Goal: Task Accomplishment & Management: Complete application form

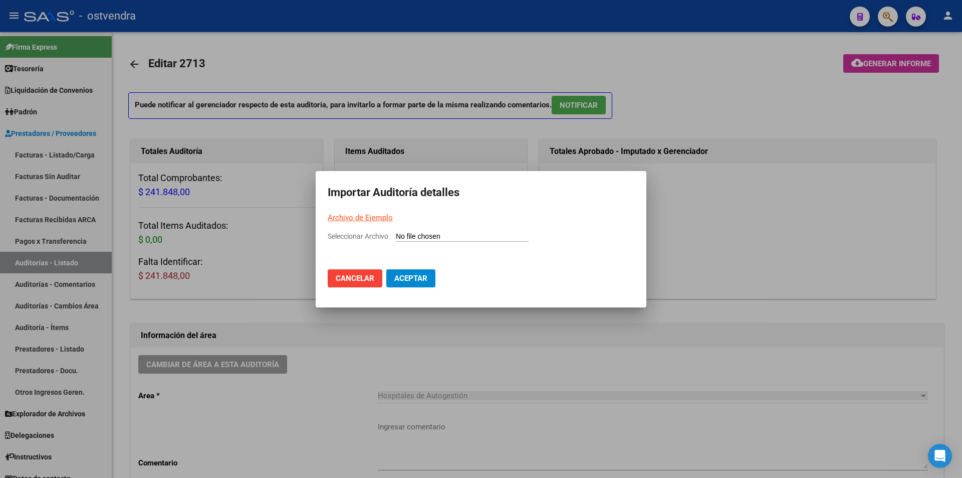
scroll to position [713, 0]
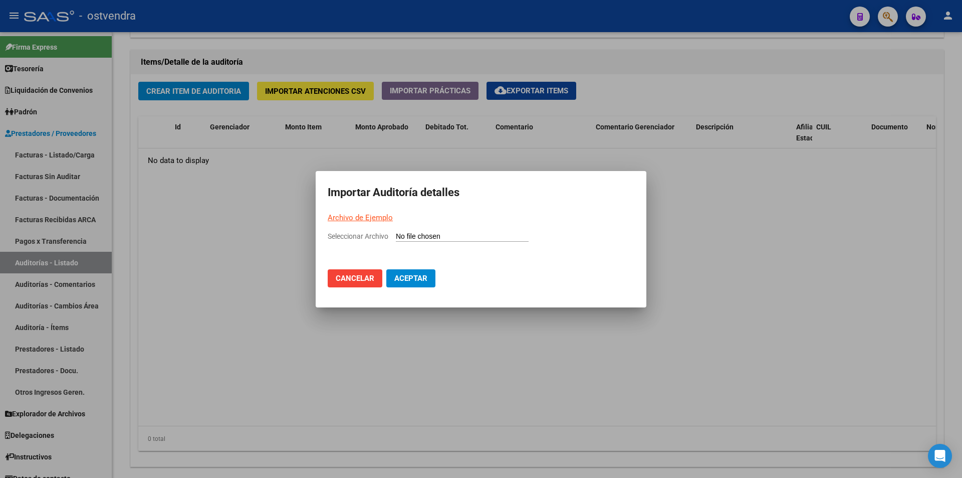
click at [410, 237] on input "Seleccionar Archivo" at bounding box center [462, 237] width 133 height 10
type input "C:\fakepath\Auditoria-demo-saas-total (18).csv"
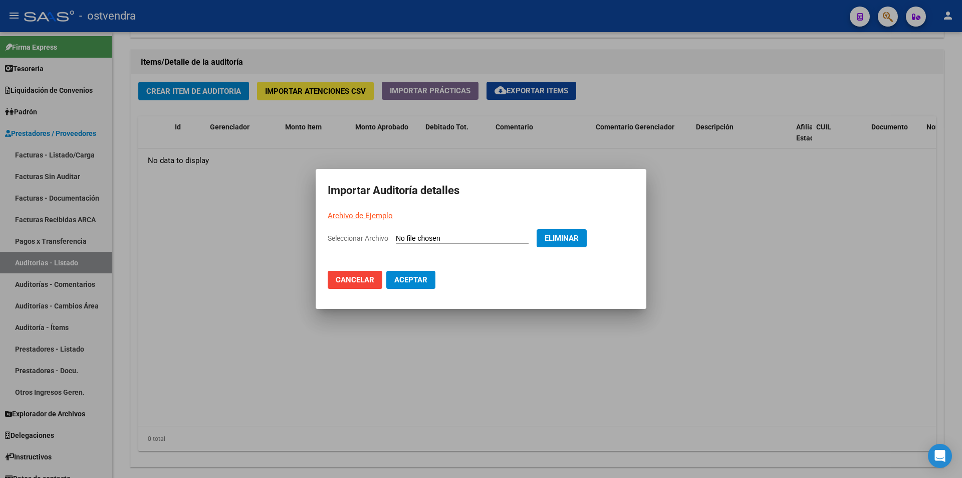
click at [417, 276] on span "Aceptar" at bounding box center [410, 279] width 33 height 9
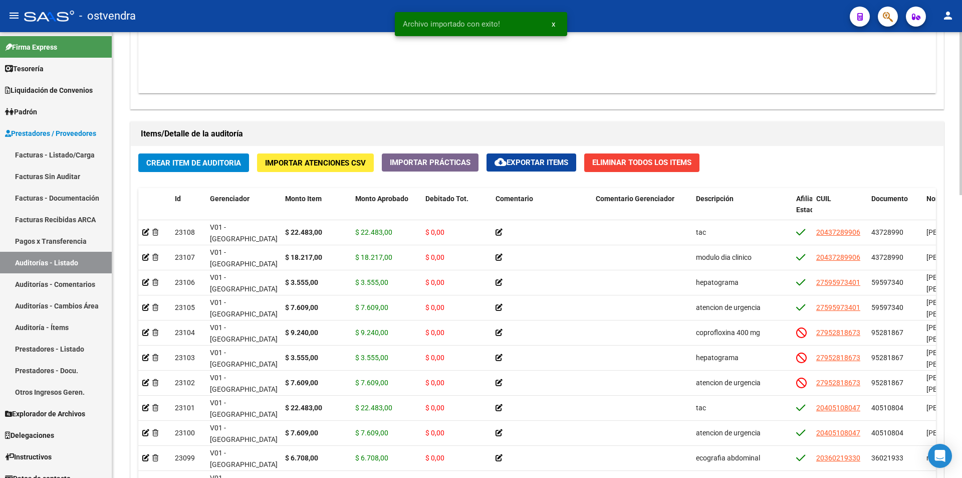
scroll to position [643, 0]
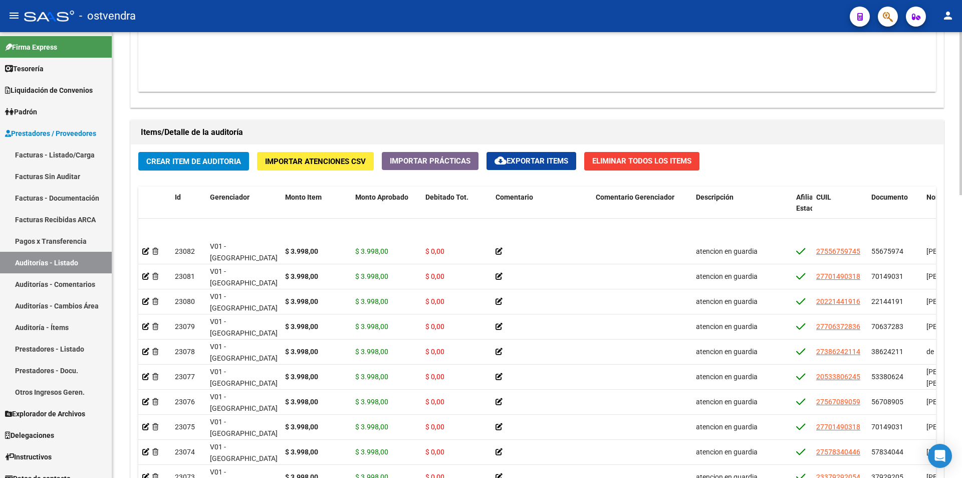
scroll to position [660, 0]
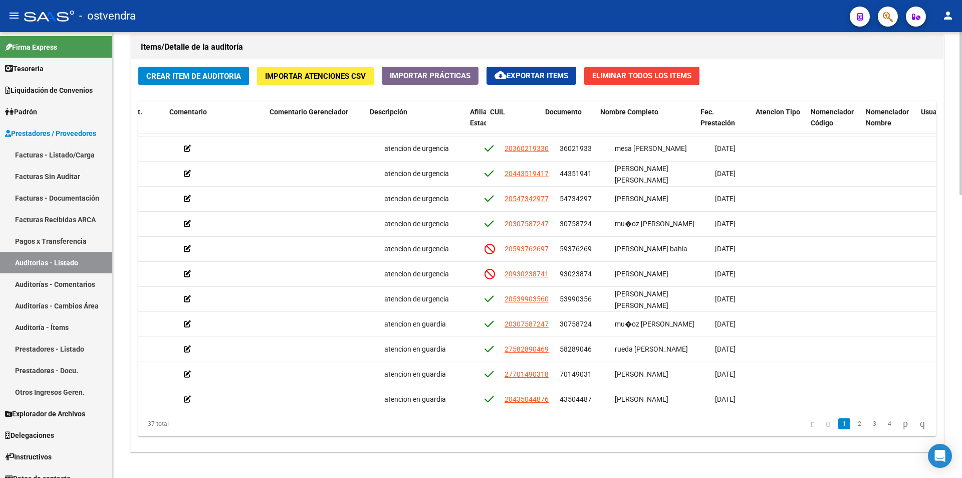
scroll to position [273, 326]
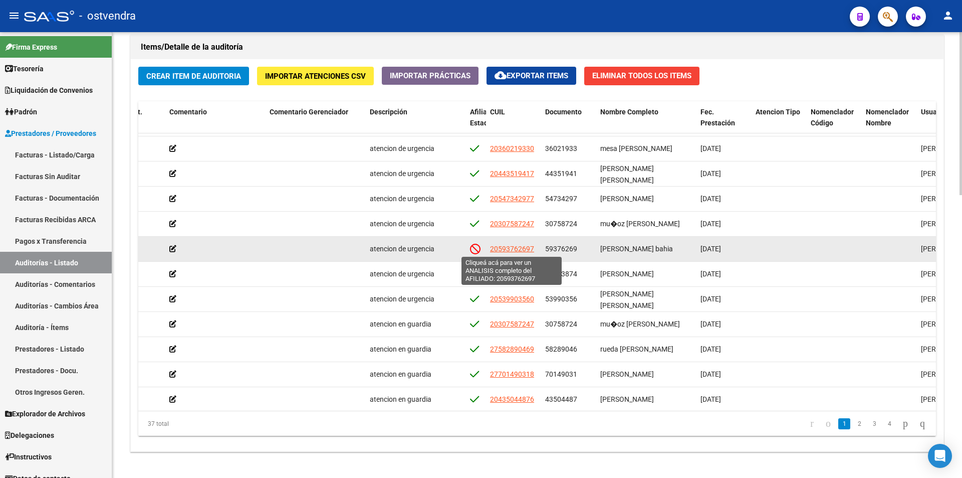
click at [527, 247] on span "20593762697" at bounding box center [512, 249] width 44 height 8
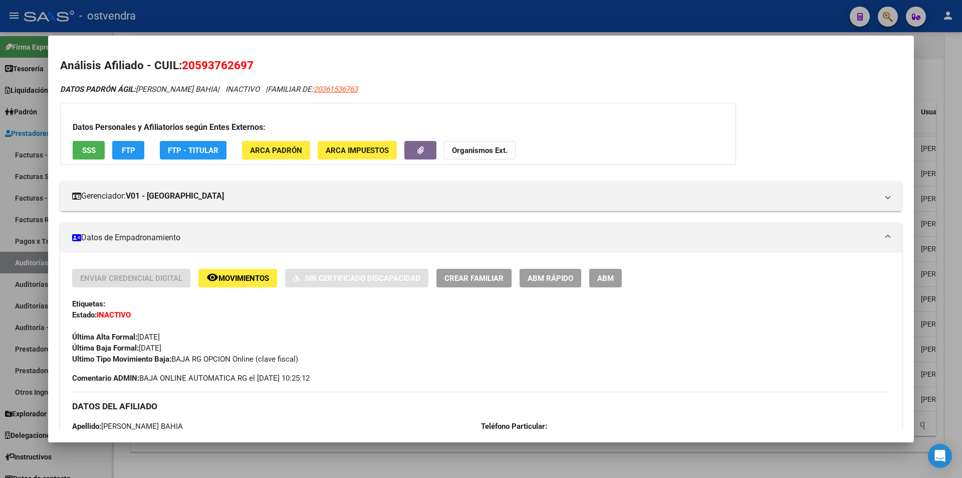
click at [443, 452] on div at bounding box center [481, 239] width 962 height 478
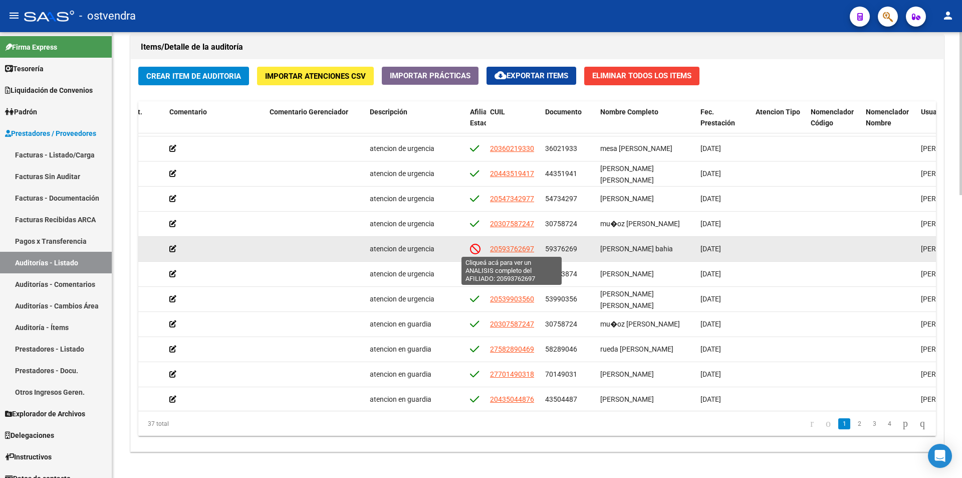
click at [517, 251] on span "20593762697" at bounding box center [512, 249] width 44 height 8
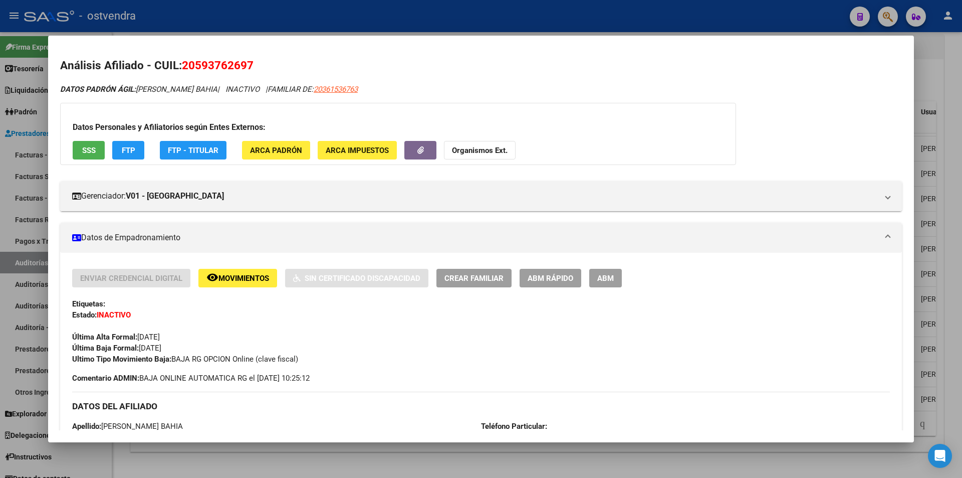
click at [432, 458] on div at bounding box center [481, 239] width 962 height 478
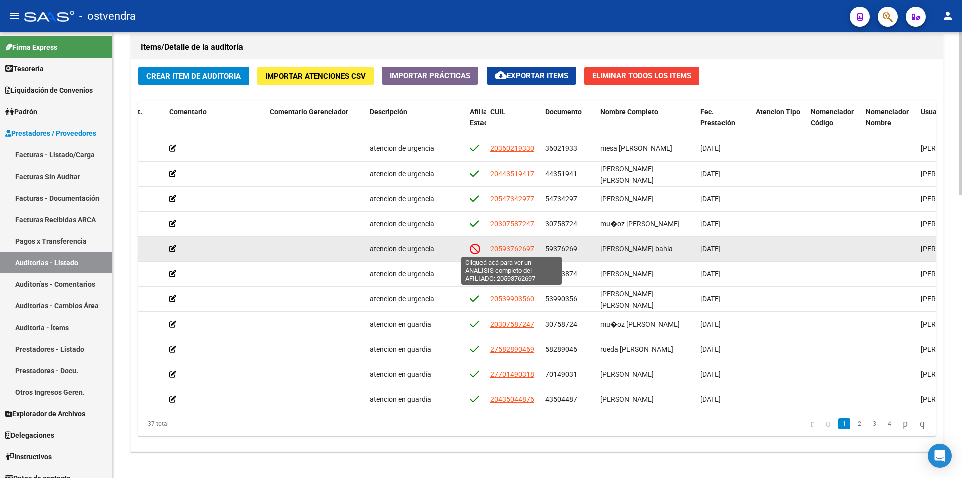
click at [519, 249] on span "20593762697" at bounding box center [512, 249] width 44 height 8
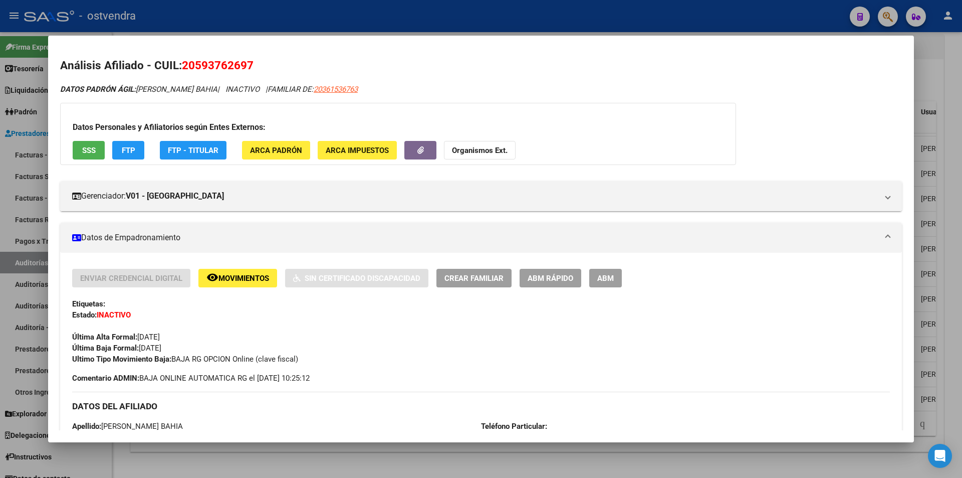
click at [418, 452] on div at bounding box center [481, 239] width 962 height 478
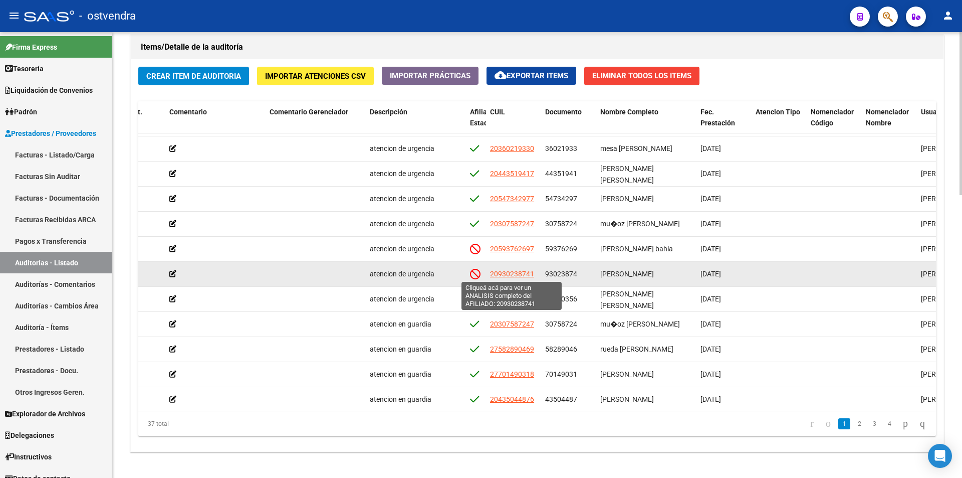
click at [511, 273] on span "20930238741" at bounding box center [512, 274] width 44 height 8
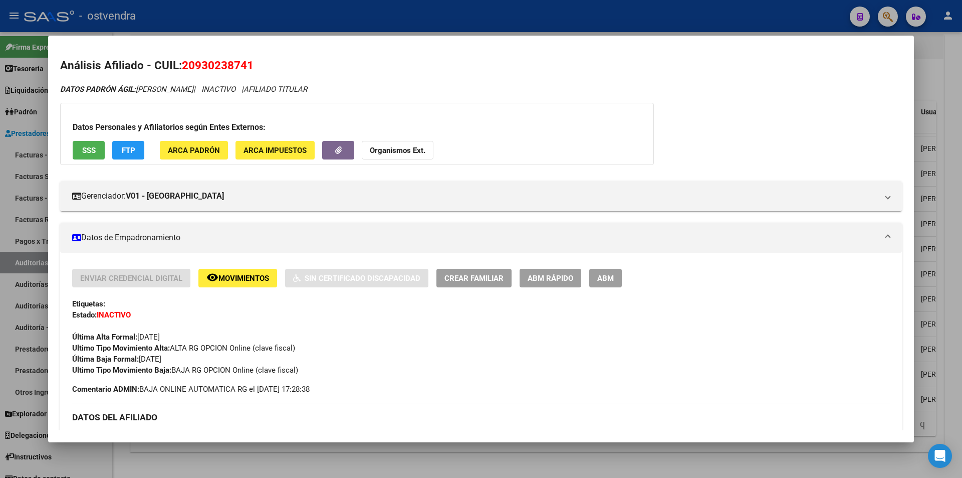
click at [423, 456] on div at bounding box center [481, 239] width 962 height 478
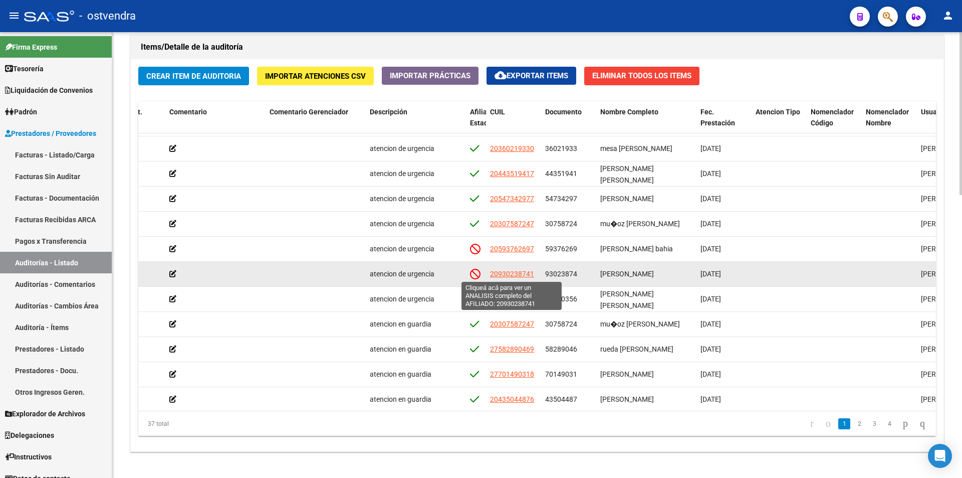
click at [516, 276] on span "20930238741" at bounding box center [512, 274] width 44 height 8
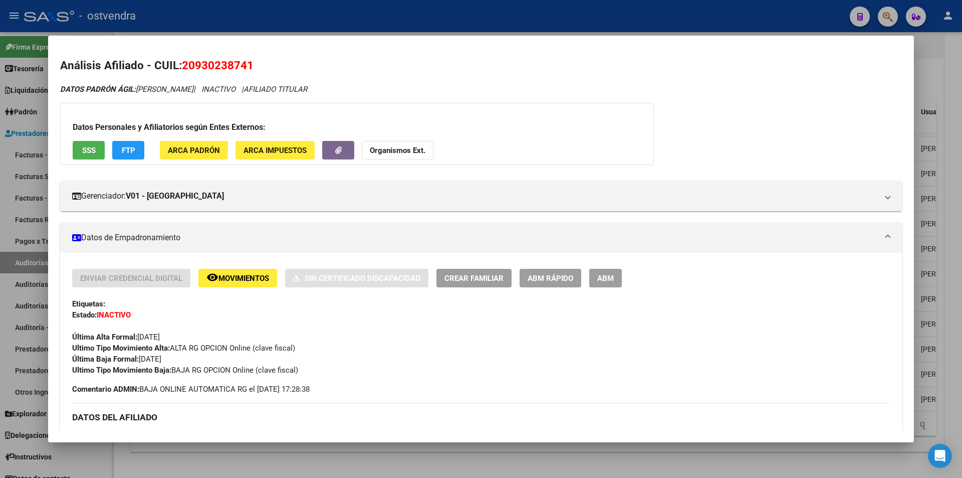
click at [408, 455] on div at bounding box center [481, 239] width 962 height 478
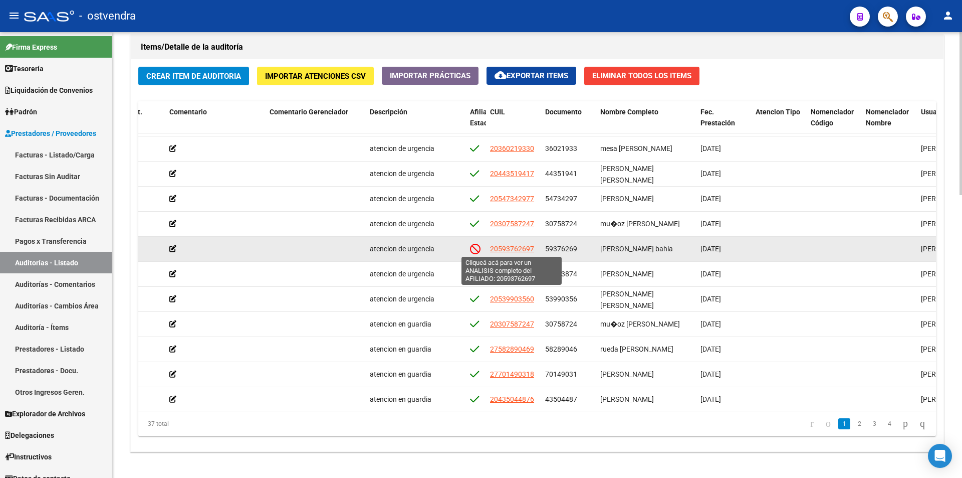
click at [517, 249] on span "20593762697" at bounding box center [512, 249] width 44 height 8
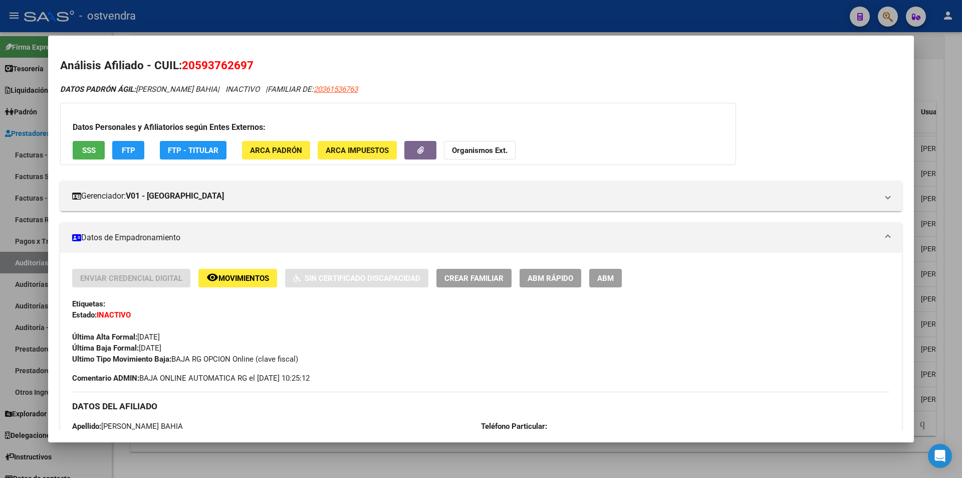
click at [364, 451] on div at bounding box center [481, 239] width 962 height 478
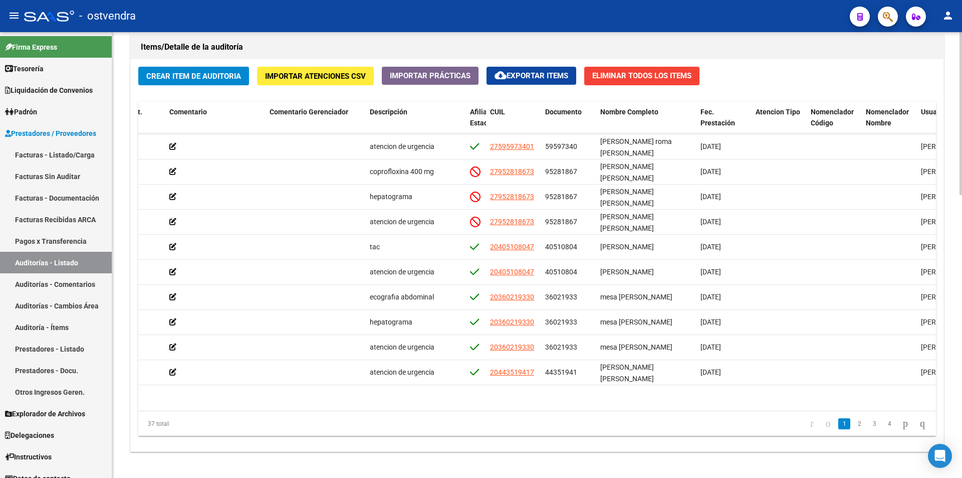
scroll to position [43, 326]
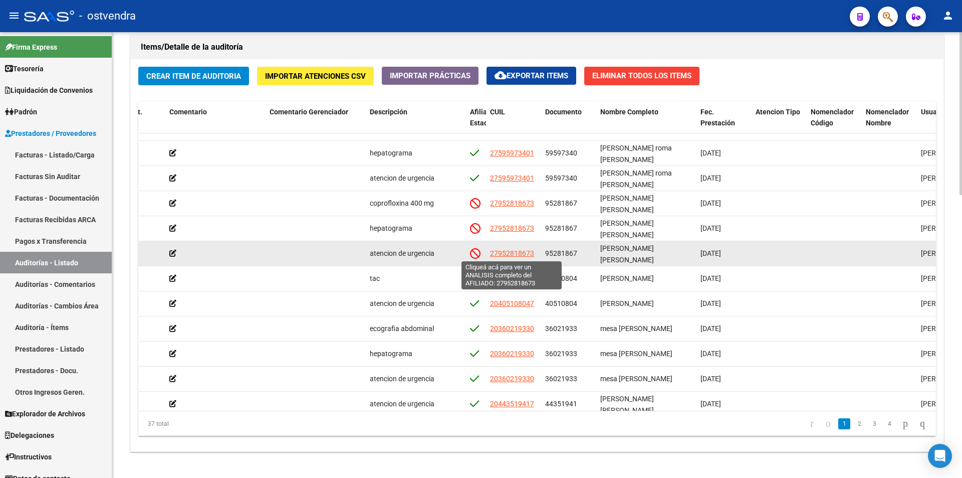
click at [524, 255] on span "27952818673" at bounding box center [512, 253] width 44 height 8
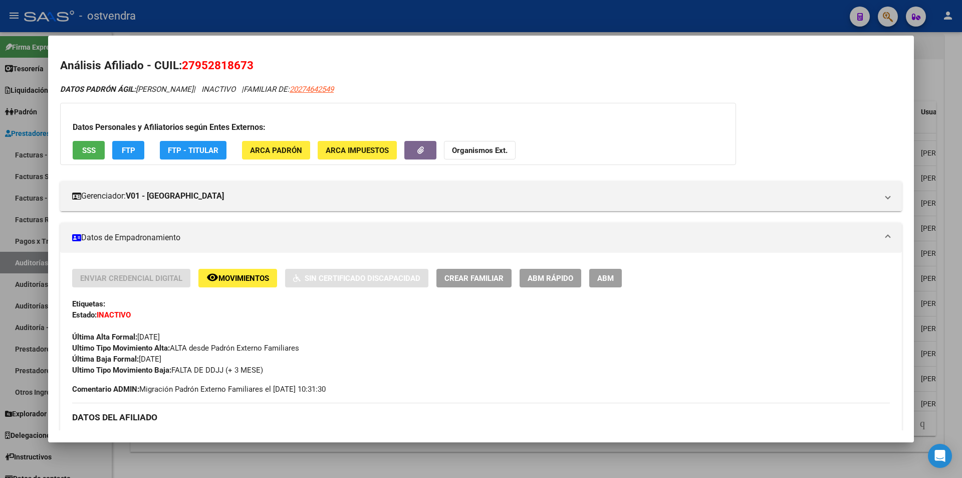
click at [491, 449] on div at bounding box center [481, 239] width 962 height 478
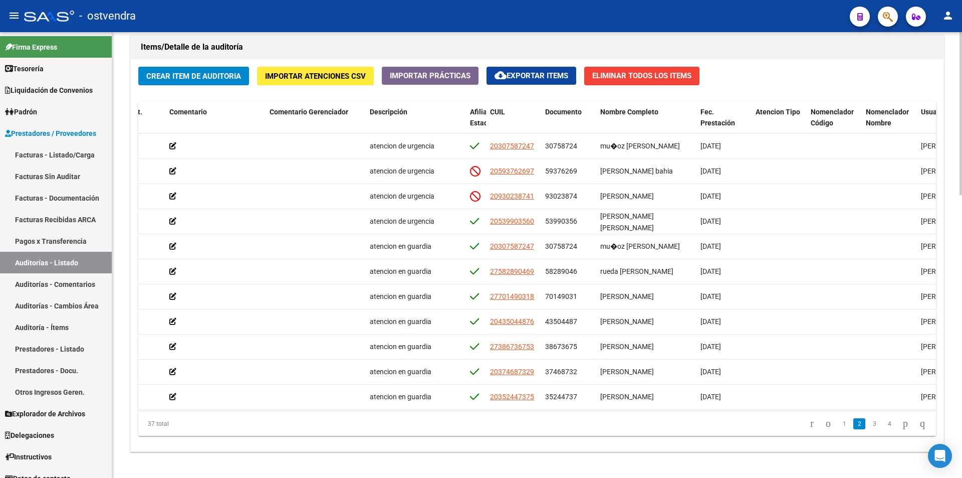
scroll to position [328, 326]
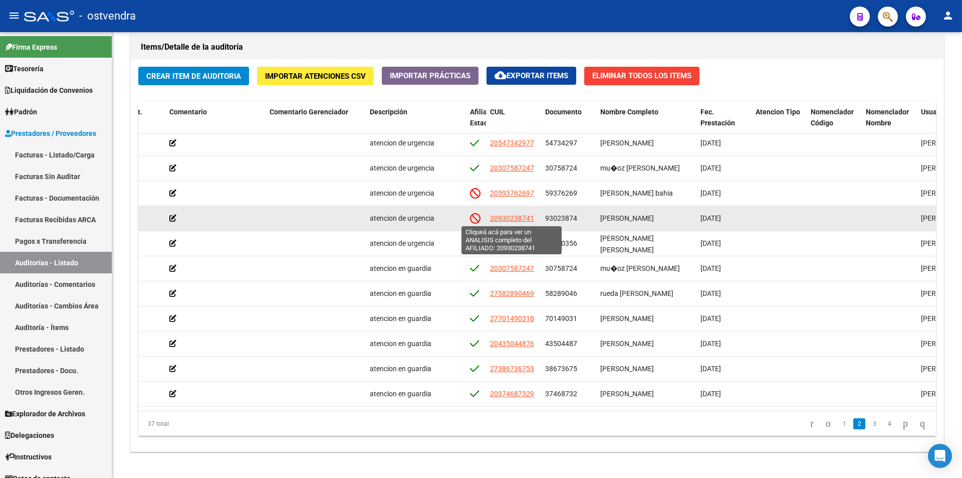
click at [528, 216] on span "20930238741" at bounding box center [512, 218] width 44 height 8
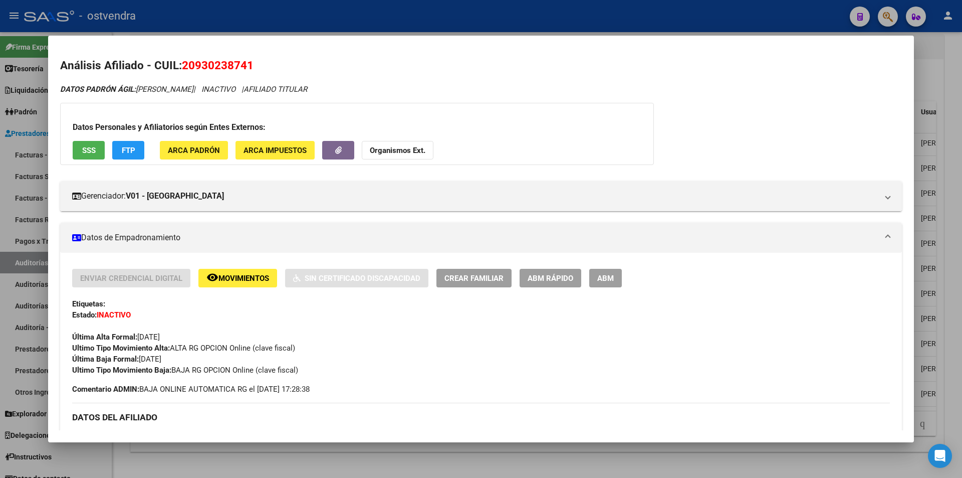
click at [431, 458] on div at bounding box center [481, 239] width 962 height 478
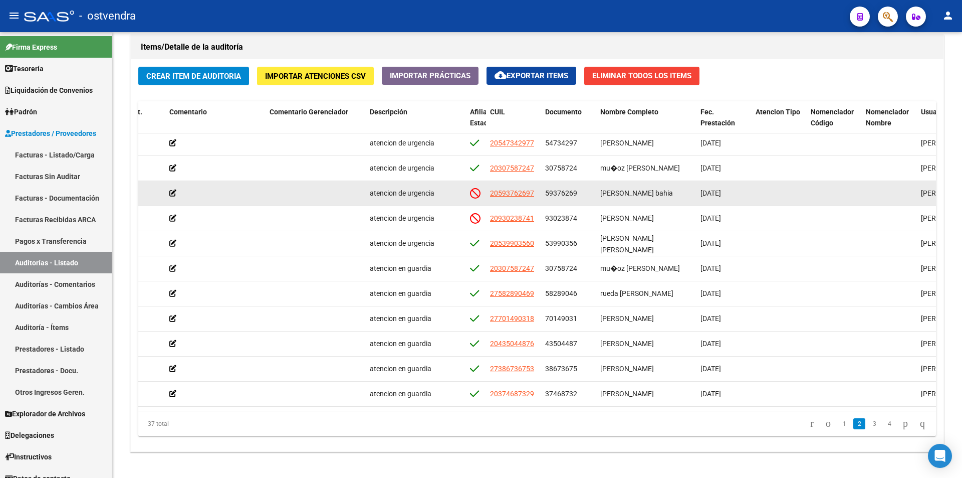
click at [515, 198] on app-link-go-to "20593762697" at bounding box center [512, 193] width 44 height 12
click at [515, 194] on span "20593762697" at bounding box center [512, 193] width 44 height 8
type textarea "20593762697"
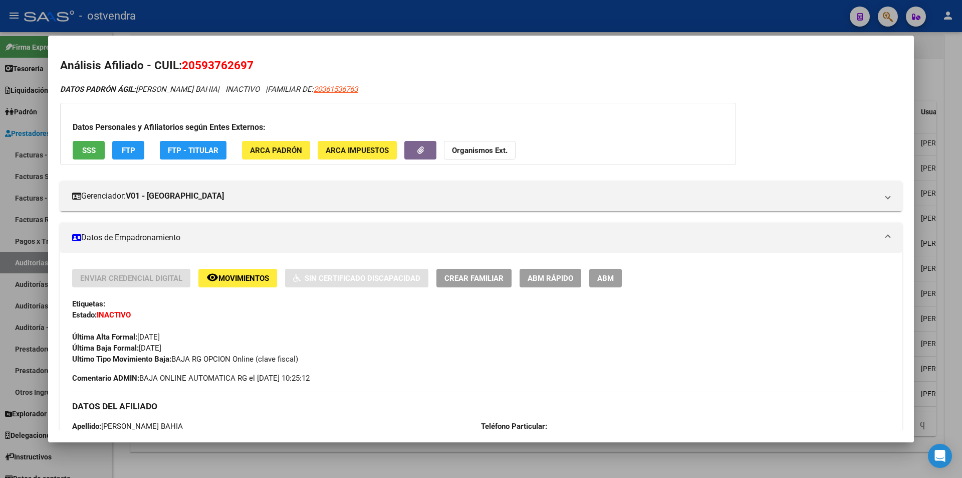
click at [950, 211] on div at bounding box center [481, 239] width 962 height 478
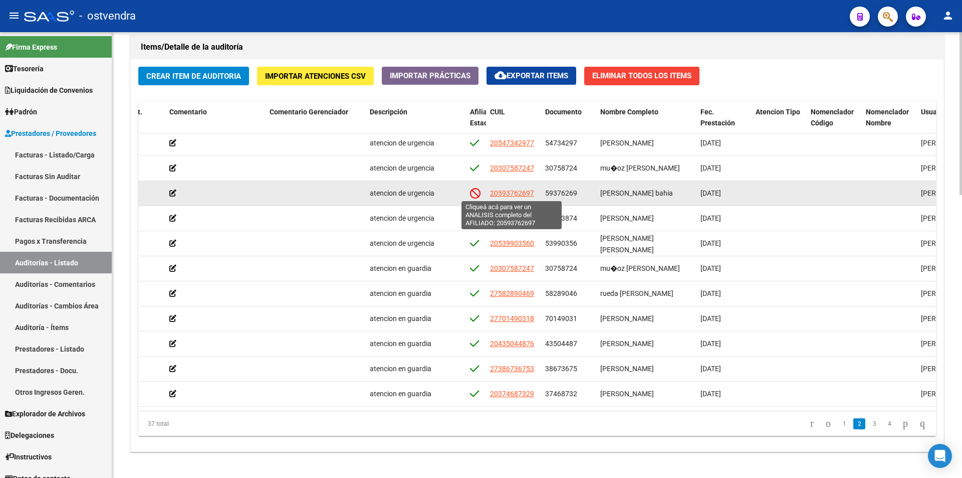
click at [491, 193] on span "20593762697" at bounding box center [512, 193] width 44 height 8
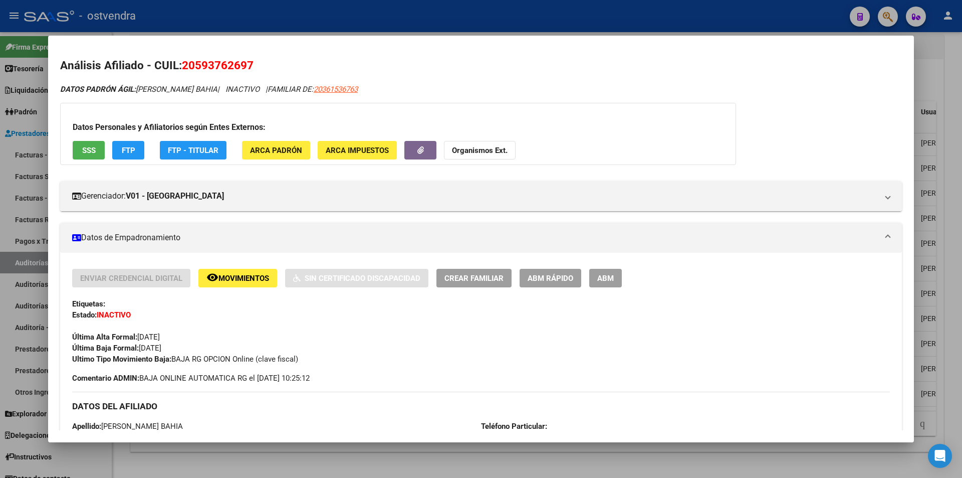
click at [346, 442] on div at bounding box center [481, 239] width 962 height 478
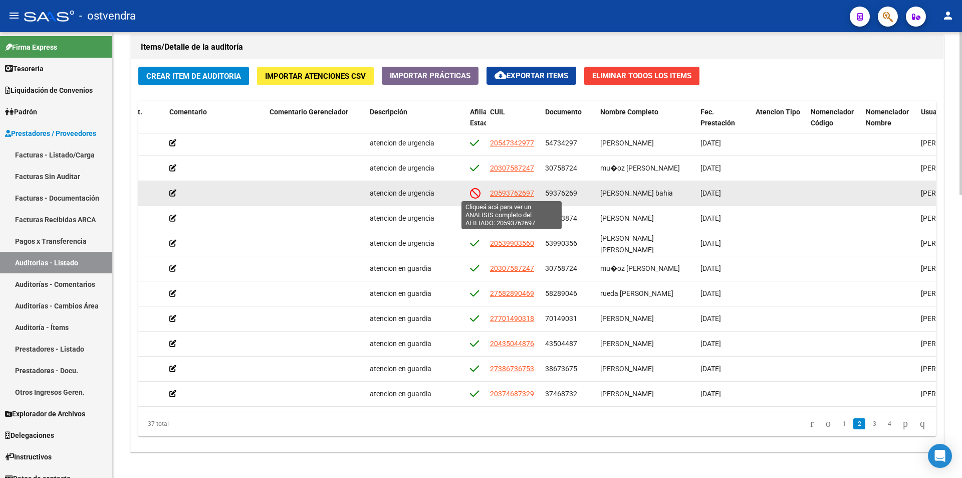
click at [508, 190] on span "20593762697" at bounding box center [512, 193] width 44 height 8
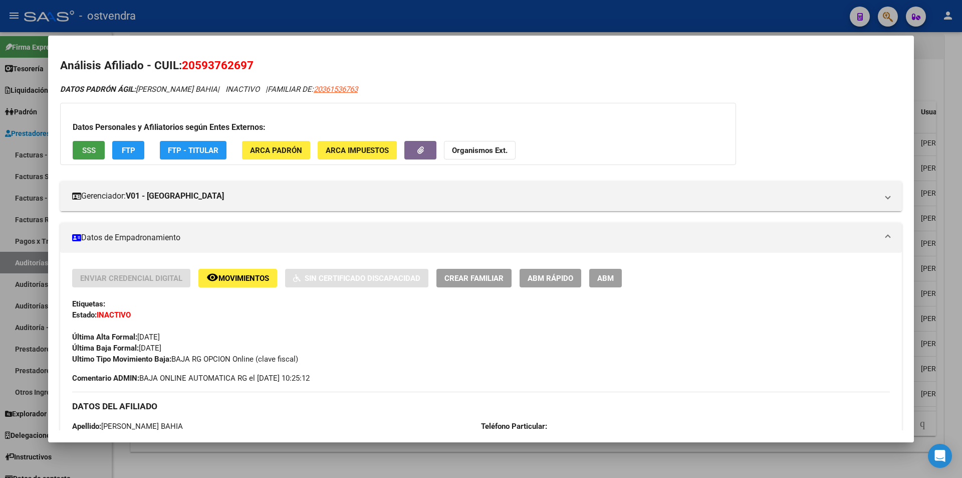
click at [87, 153] on span "SSS" at bounding box center [89, 150] width 14 height 9
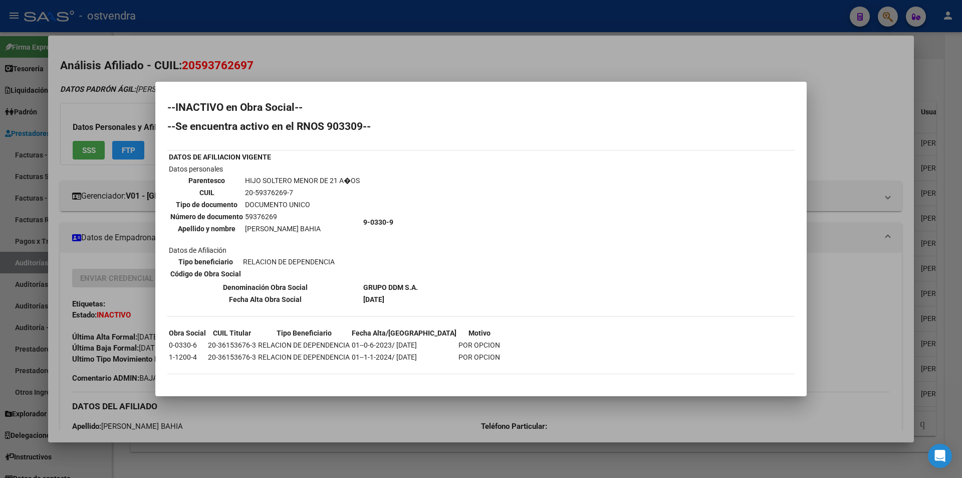
click at [861, 187] on div at bounding box center [481, 239] width 962 height 478
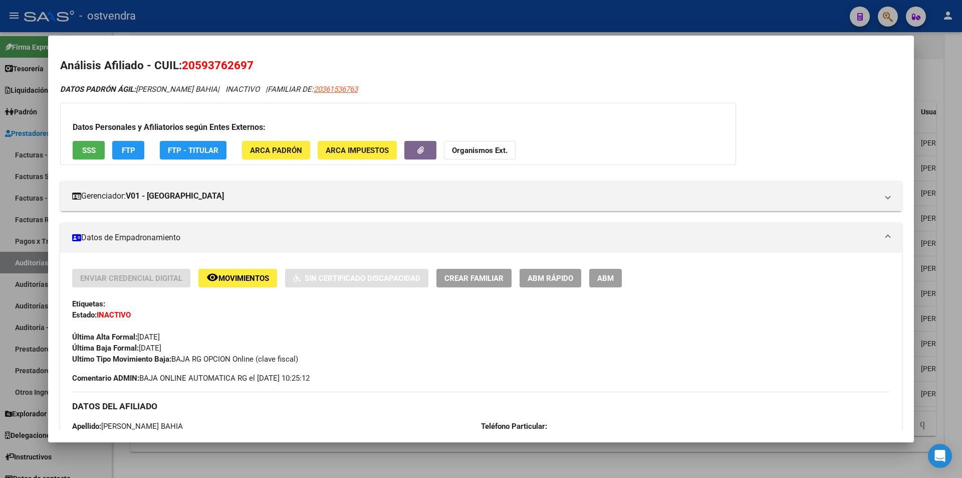
click at [920, 154] on div at bounding box center [481, 239] width 962 height 478
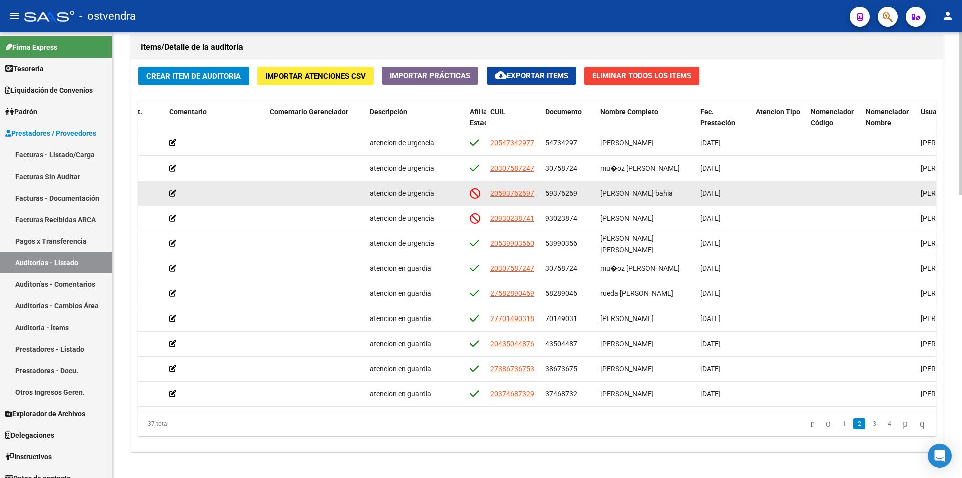
drag, startPoint x: 548, startPoint y: 192, endPoint x: 574, endPoint y: 191, distance: 26.6
click at [577, 191] on div "59376269" at bounding box center [568, 193] width 47 height 12
copy span "59376269"
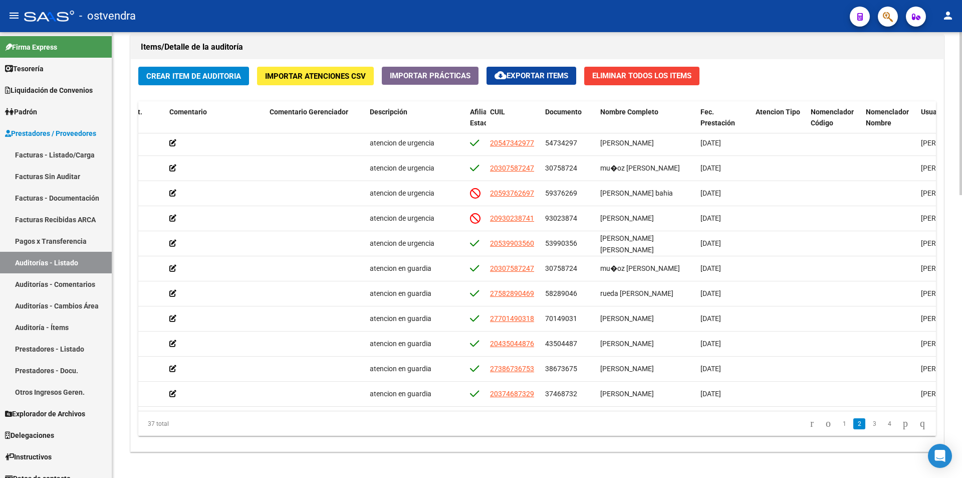
scroll to position [283, 0]
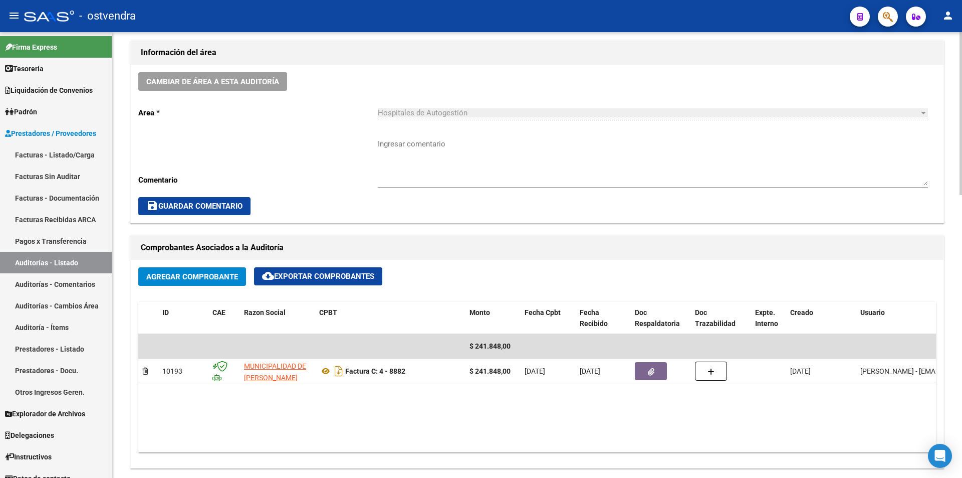
click at [962, 242] on div at bounding box center [961, 254] width 3 height 445
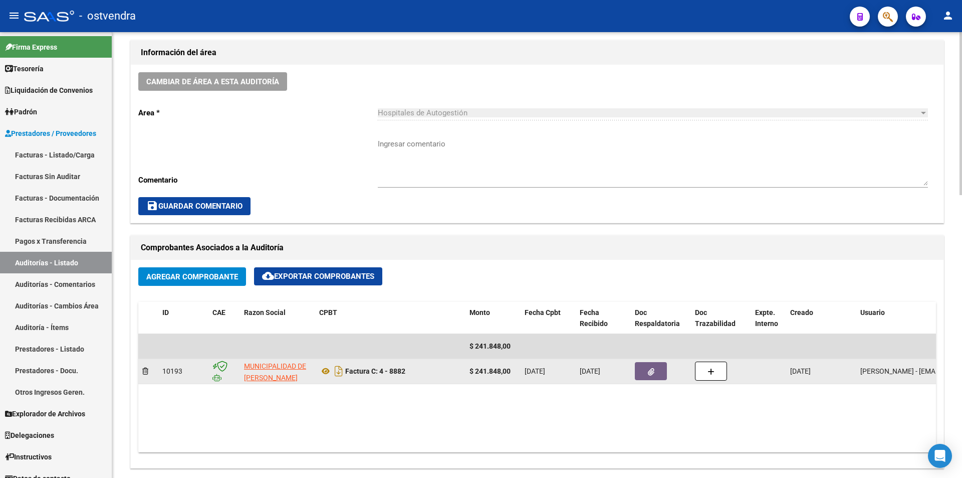
drag, startPoint x: 346, startPoint y: 369, endPoint x: 410, endPoint y: 368, distance: 63.6
click at [410, 368] on div "Factura C: 4 - 8882" at bounding box center [390, 371] width 142 height 16
copy strong "Factura C: 4 - 8882"
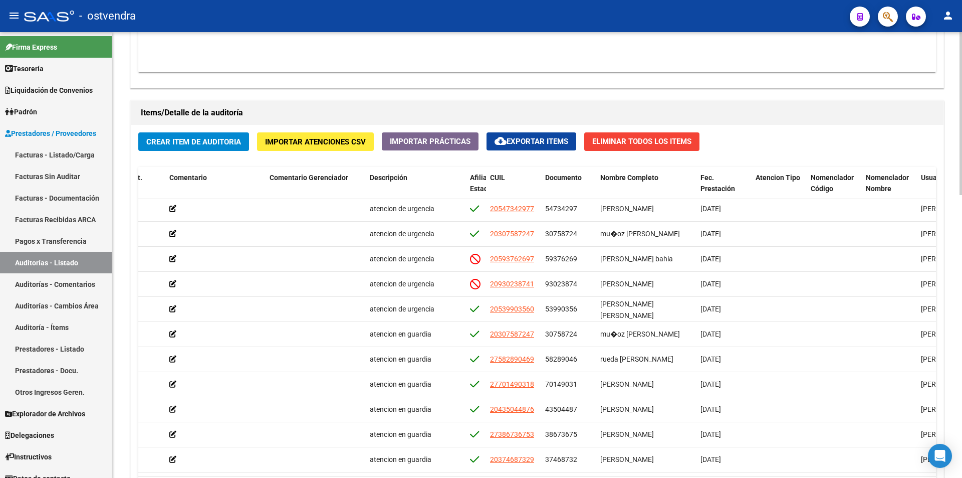
scroll to position [774, 0]
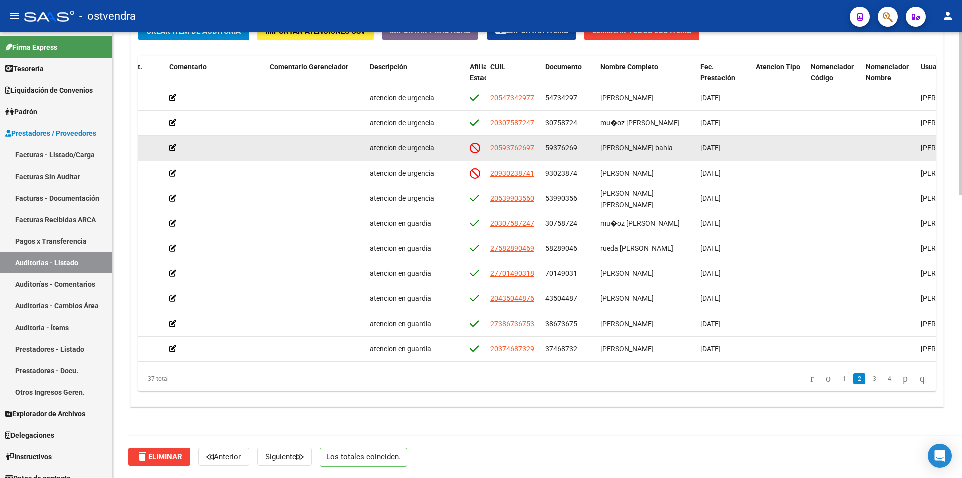
drag, startPoint x: 596, startPoint y: 146, endPoint x: 669, endPoint y: 146, distance: 72.7
click at [669, 146] on datatable-body-cell "alfonso nairovi bahia" at bounding box center [646, 148] width 100 height 25
copy span "alfonso nairovi bahia"
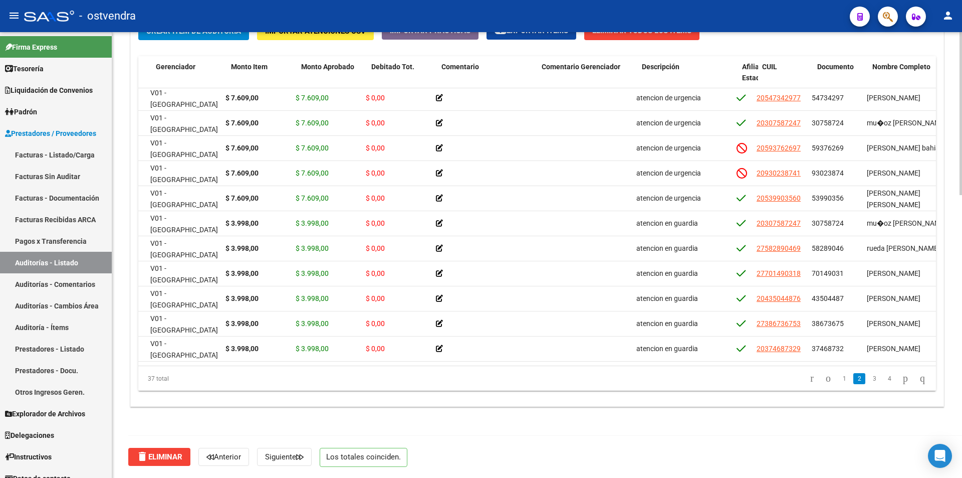
scroll to position [328, 0]
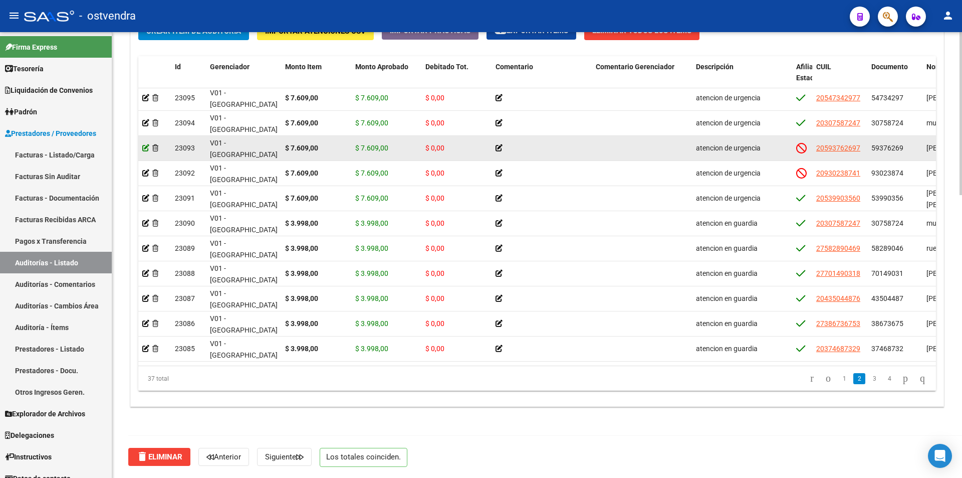
click at [146, 146] on icon at bounding box center [145, 147] width 7 height 7
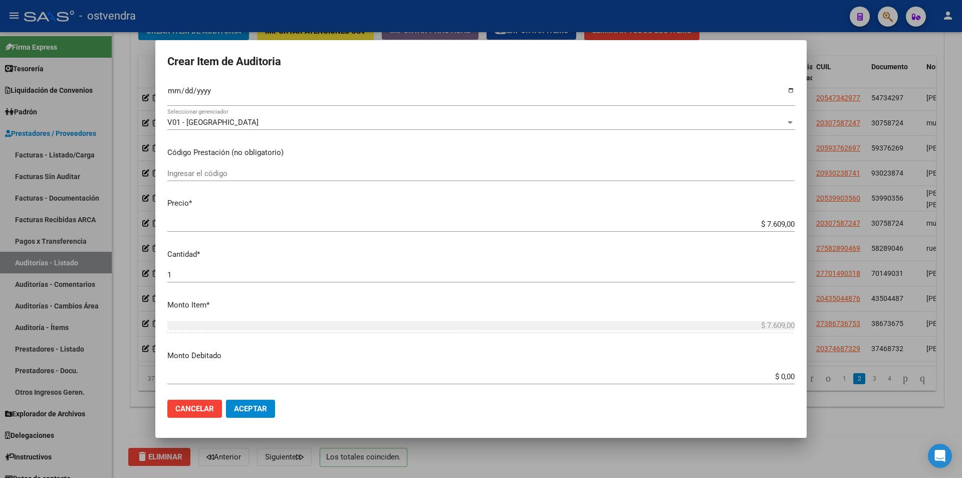
scroll to position [178, 0]
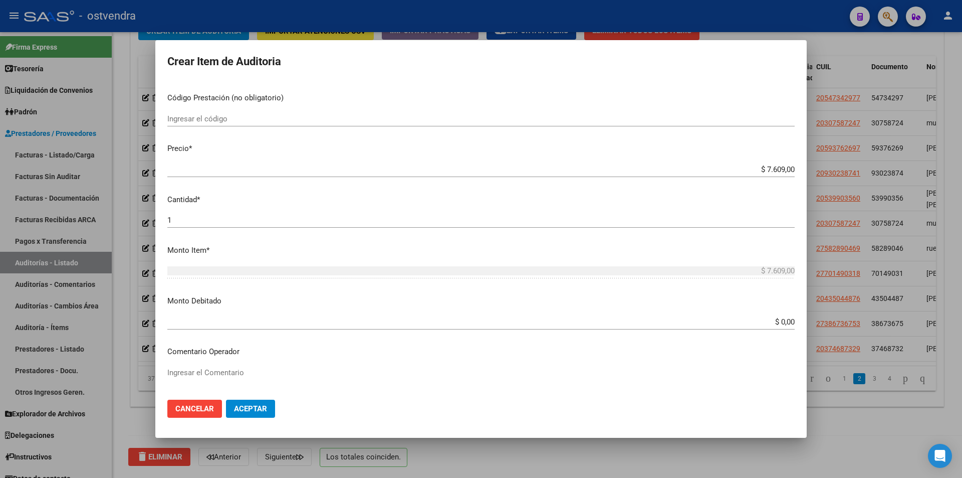
click at [788, 319] on app-form-text-field "Monto Debitado $ 0,00 Ingresar el monto" at bounding box center [484, 310] width 635 height 31
click at [786, 320] on input "$ 0,00" at bounding box center [480, 321] width 627 height 9
type input "$ 7.609,00"
click at [259, 408] on span "Aceptar" at bounding box center [250, 408] width 33 height 9
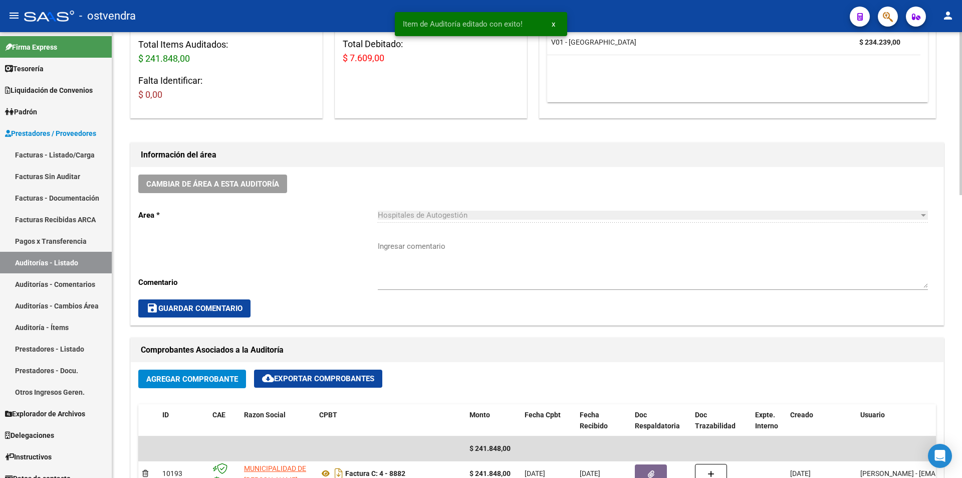
scroll to position [115, 0]
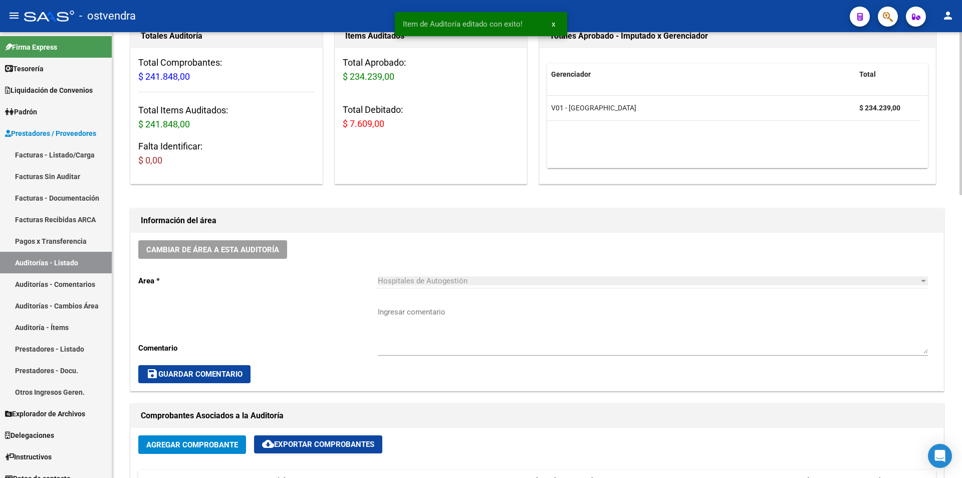
drag, startPoint x: 349, startPoint y: 123, endPoint x: 383, endPoint y: 124, distance: 34.1
click at [385, 124] on h3 "Total Debitado: $ 7.609,00" at bounding box center [431, 117] width 176 height 28
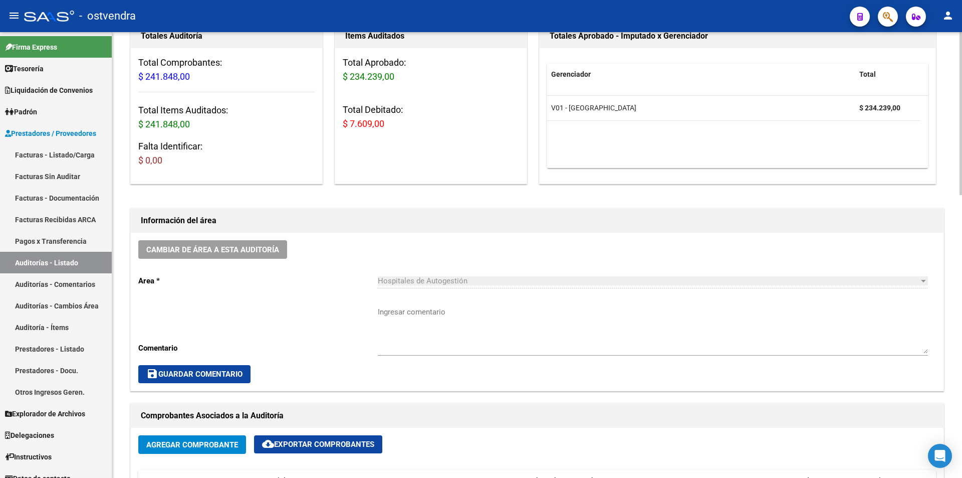
copy span "7.609,00"
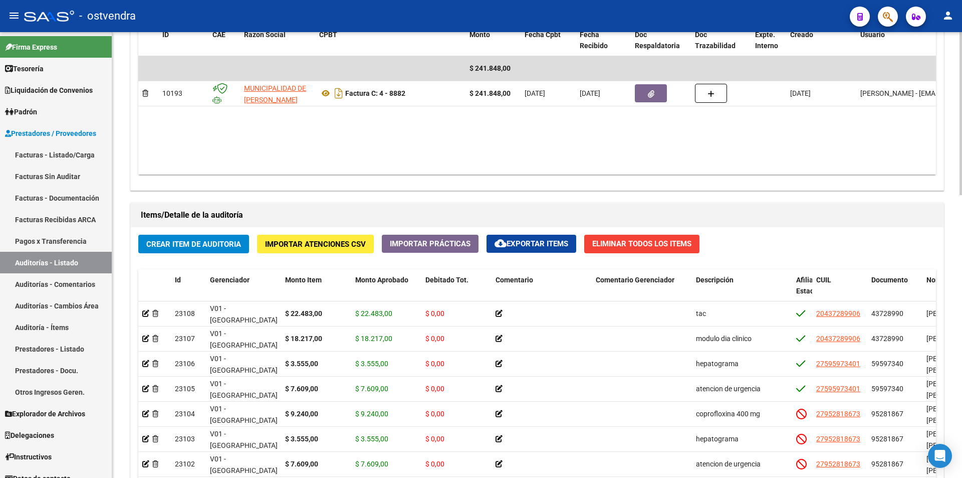
click at [962, 203] on div at bounding box center [961, 254] width 3 height 445
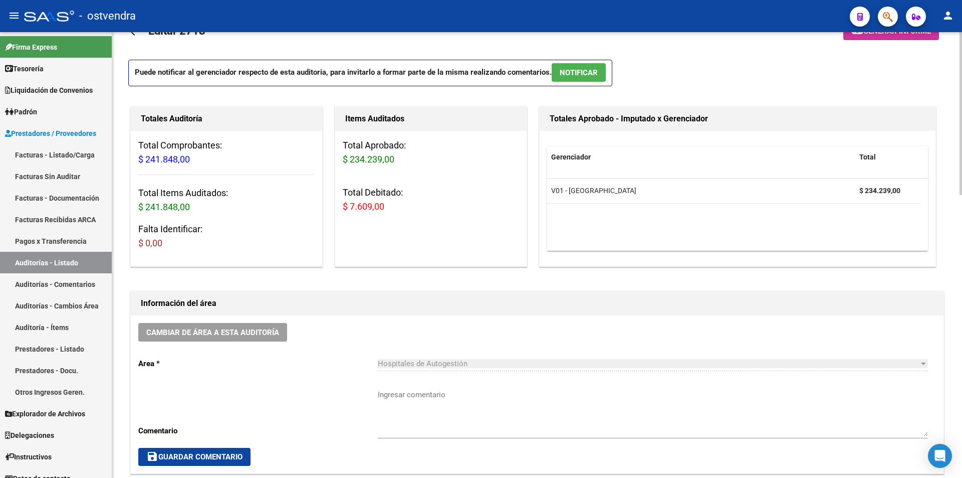
scroll to position [0, 0]
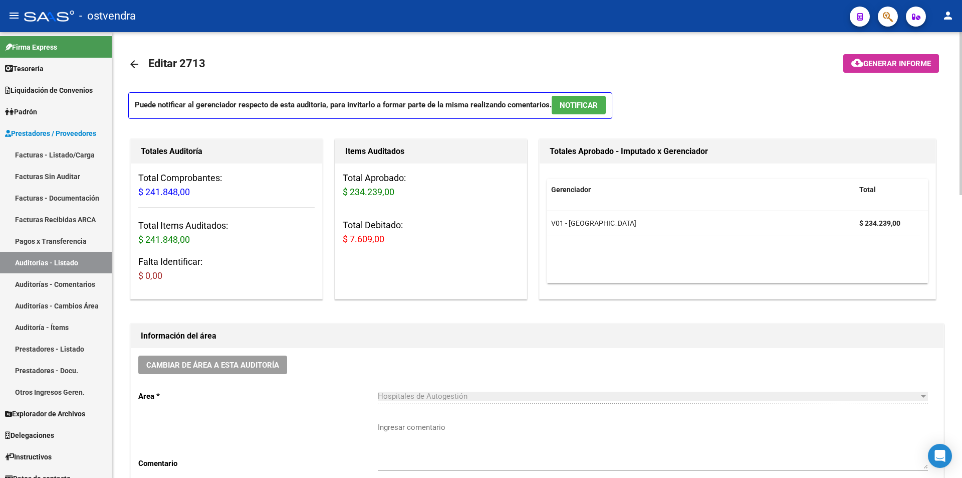
click at [962, 15] on div "menu - ostvendra person Firma Express Tesorería Auditorías Confirmadas Liquidac…" at bounding box center [481, 239] width 962 height 478
click at [597, 97] on button "NOTIFICAR" at bounding box center [579, 105] width 54 height 19
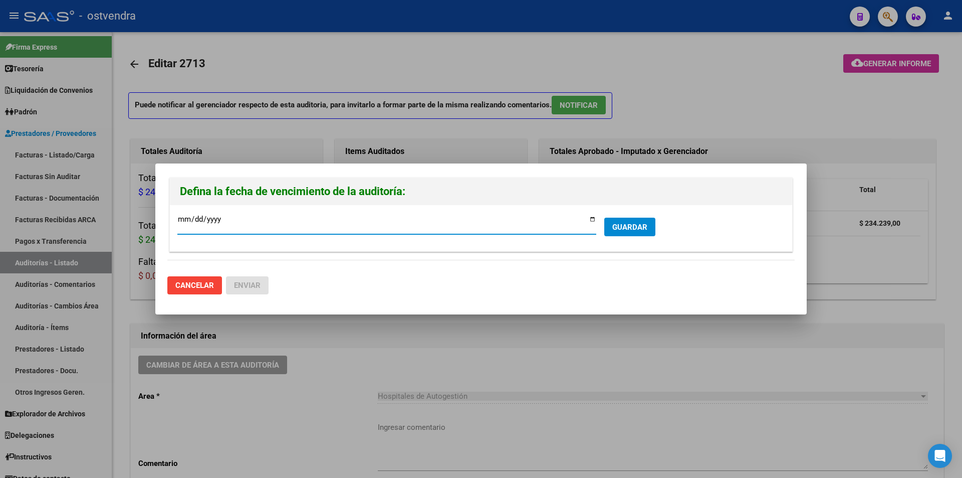
type input "2025-08-28"
click at [641, 226] on span "GUARDAR" at bounding box center [629, 226] width 35 height 9
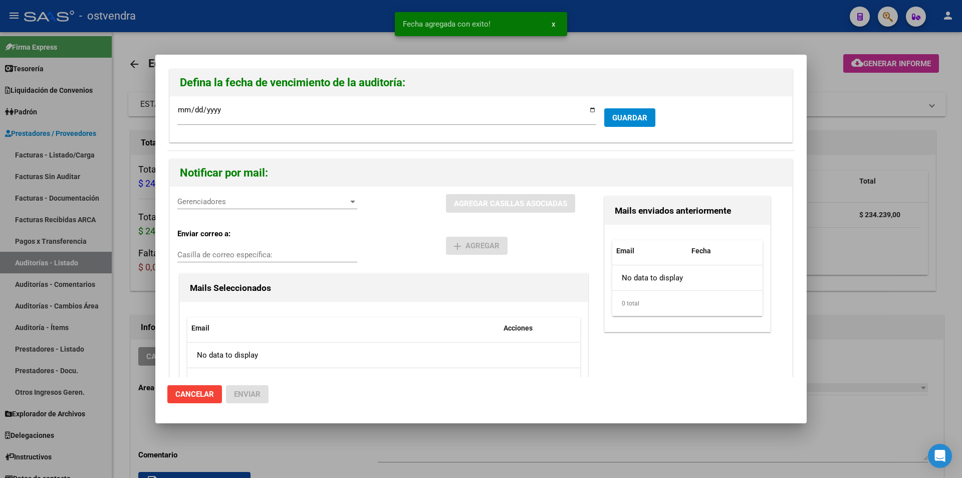
click at [230, 207] on div "Gerenciadores Gerenciadores" at bounding box center [267, 201] width 180 height 15
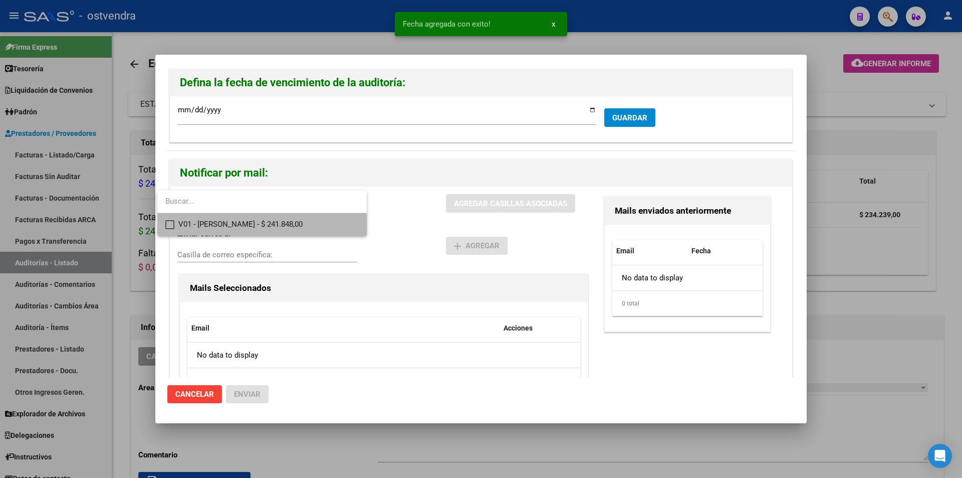
click at [234, 215] on span "V01 - Viasano - $ 241.848,00" at bounding box center [268, 224] width 180 height 23
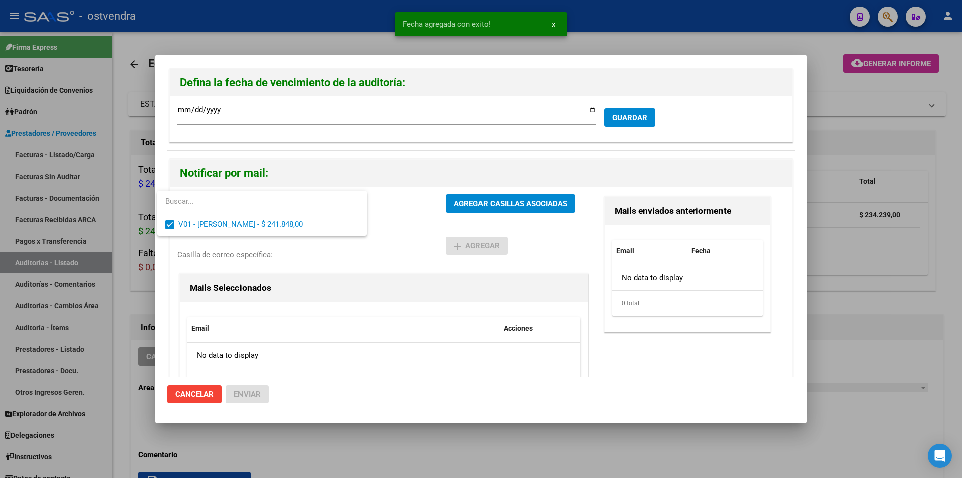
click at [475, 203] on div at bounding box center [481, 239] width 962 height 478
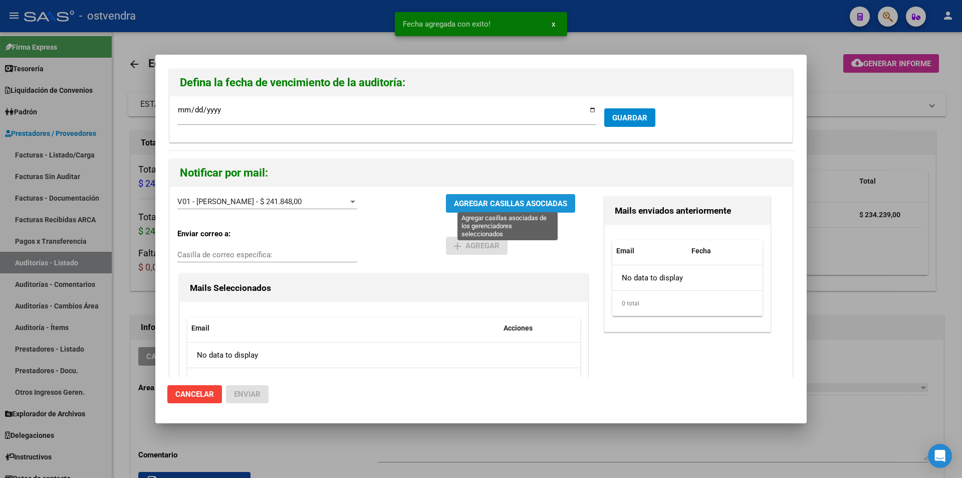
click at [475, 203] on span "AGREGAR CASILLAS ASOCIADAS" at bounding box center [510, 203] width 113 height 9
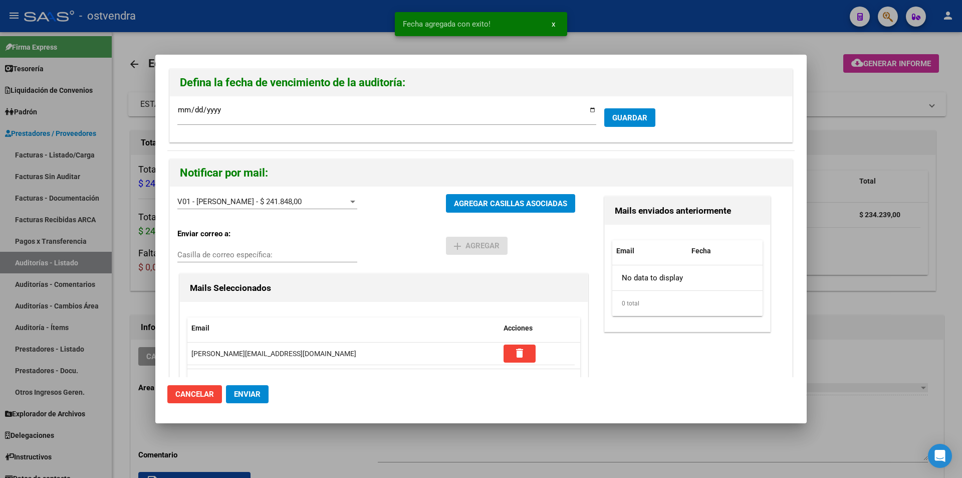
click at [257, 390] on span "Enviar" at bounding box center [247, 393] width 27 height 9
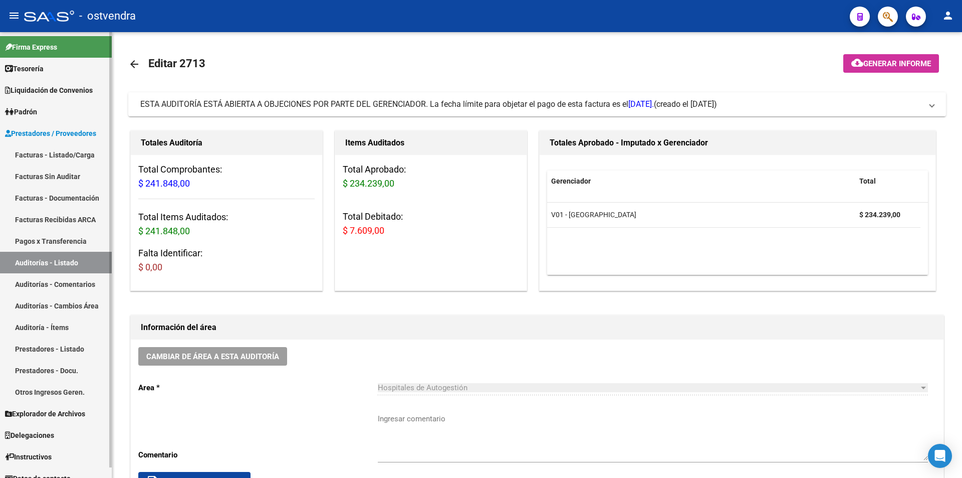
click at [78, 160] on link "Facturas - Listado/Carga" at bounding box center [56, 155] width 112 height 22
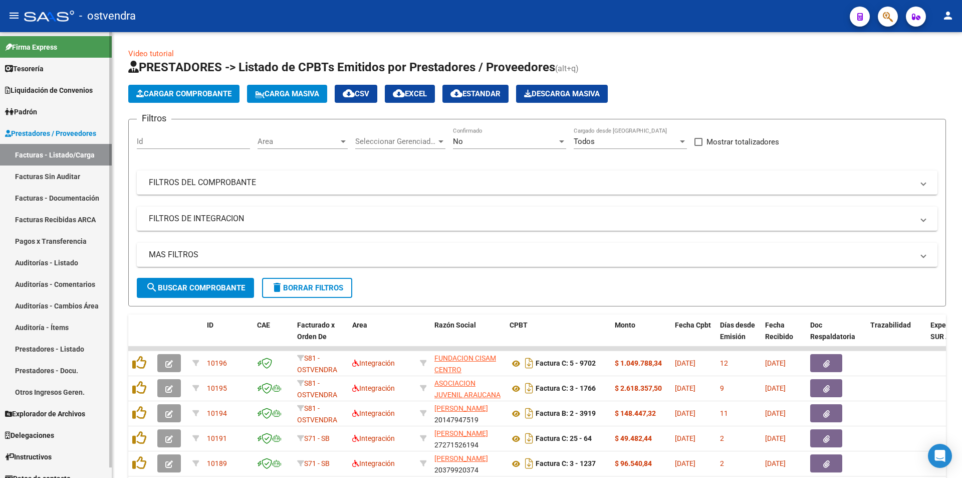
drag, startPoint x: 141, startPoint y: 201, endPoint x: 106, endPoint y: 452, distance: 253.4
click at [141, 250] on div "Filtros Id Area Area Seleccionar Gerenciador Seleccionar Gerenciador No Confirm…" at bounding box center [537, 202] width 801 height 150
click at [215, 90] on span "Cargar Comprobante" at bounding box center [183, 93] width 95 height 9
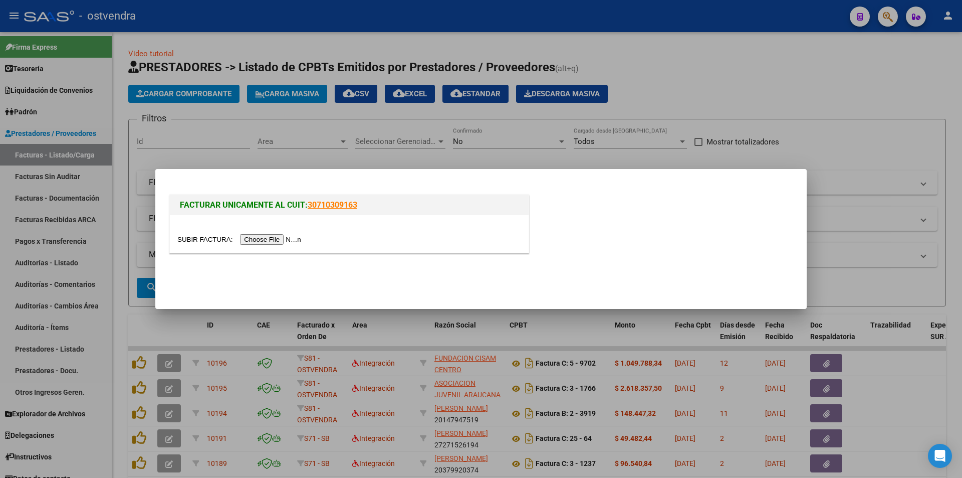
drag, startPoint x: 263, startPoint y: 230, endPoint x: 263, endPoint y: 237, distance: 7.0
click at [263, 237] on div at bounding box center [349, 234] width 359 height 38
click at [263, 237] on input "file" at bounding box center [240, 239] width 127 height 11
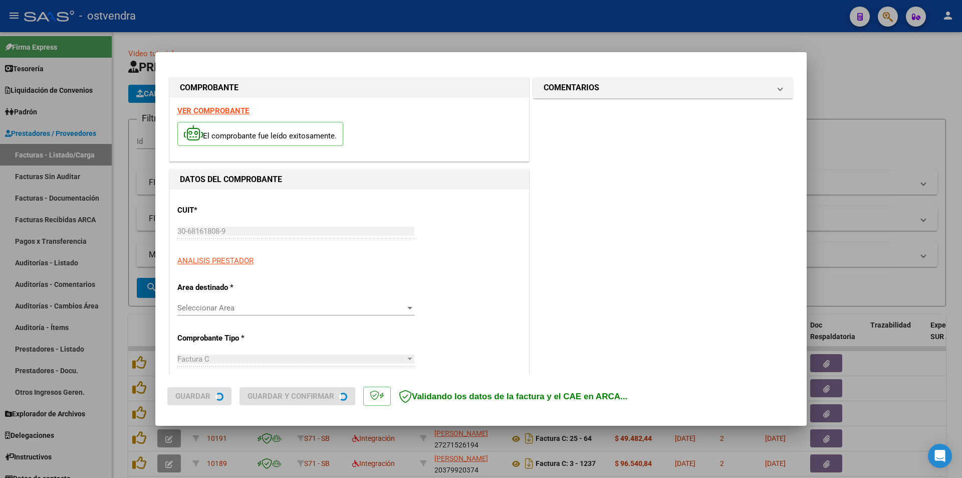
type input "2025-09-29"
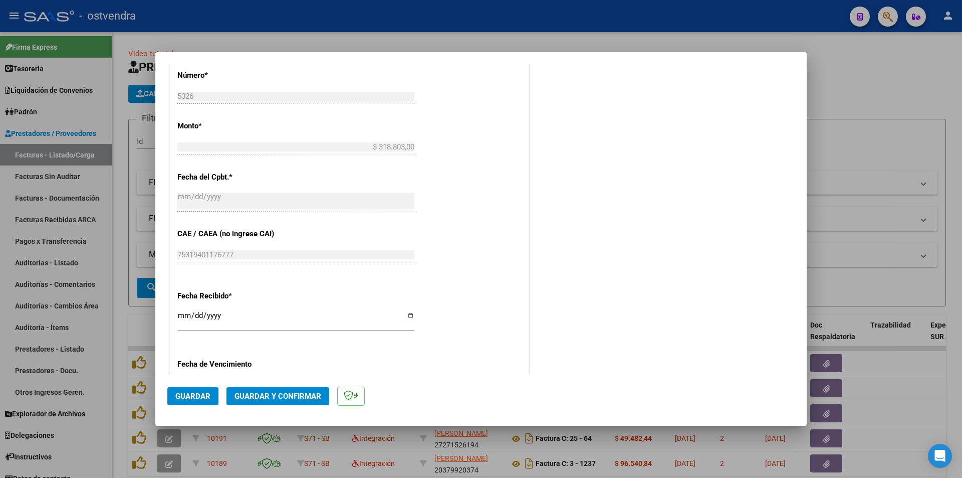
scroll to position [442, 0]
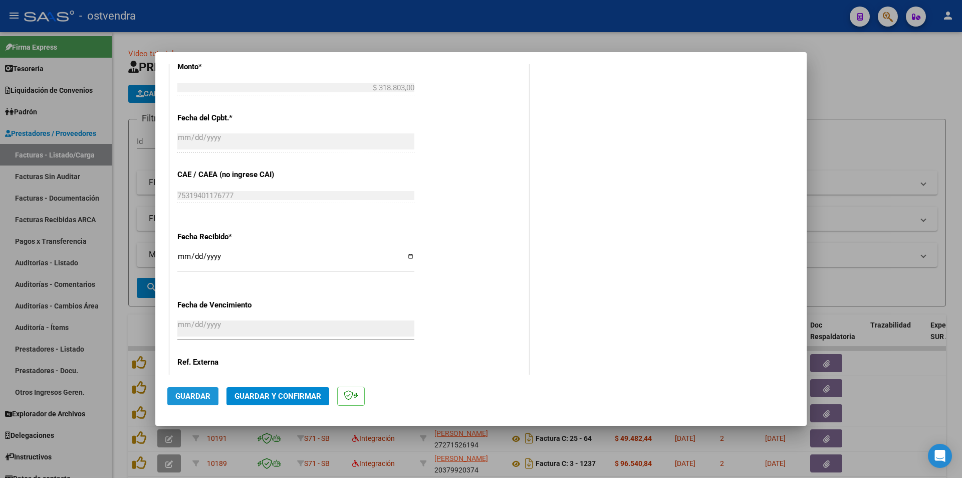
click at [195, 399] on span "Guardar" at bounding box center [192, 395] width 35 height 9
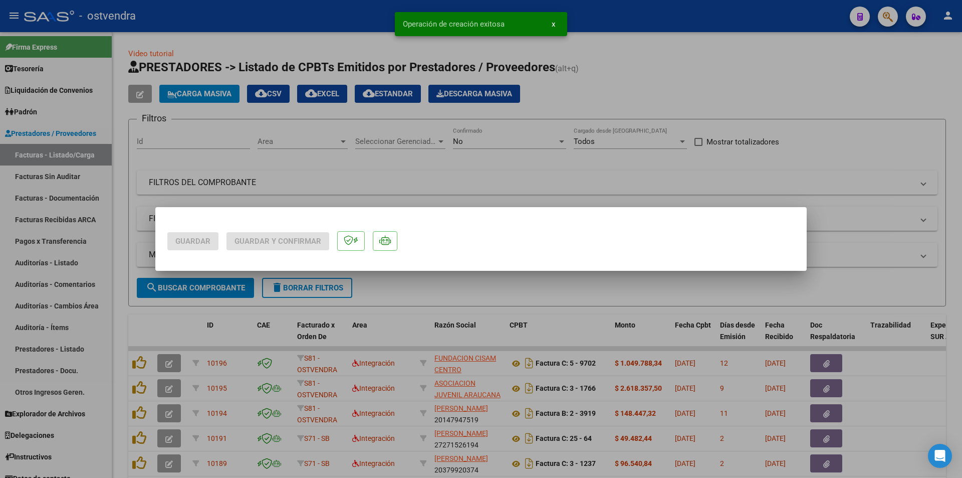
scroll to position [0, 0]
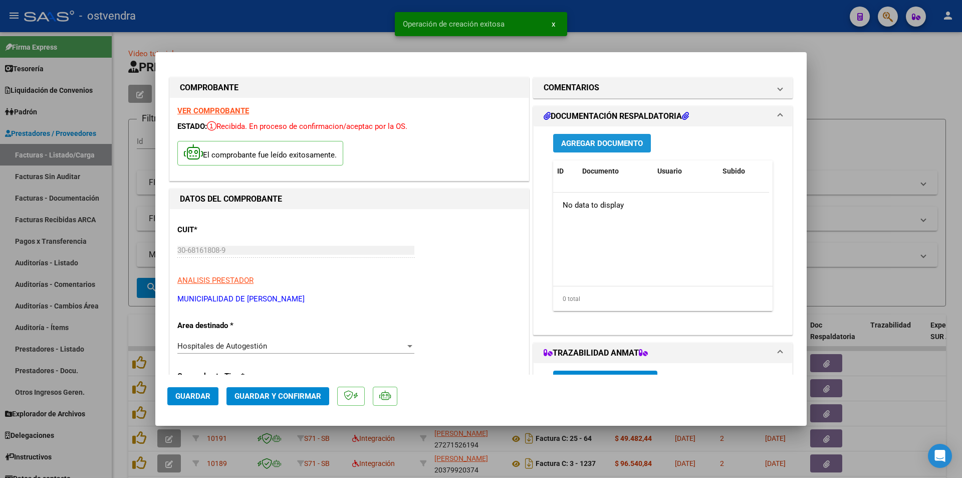
click at [599, 147] on span "Agregar Documento" at bounding box center [602, 143] width 82 height 9
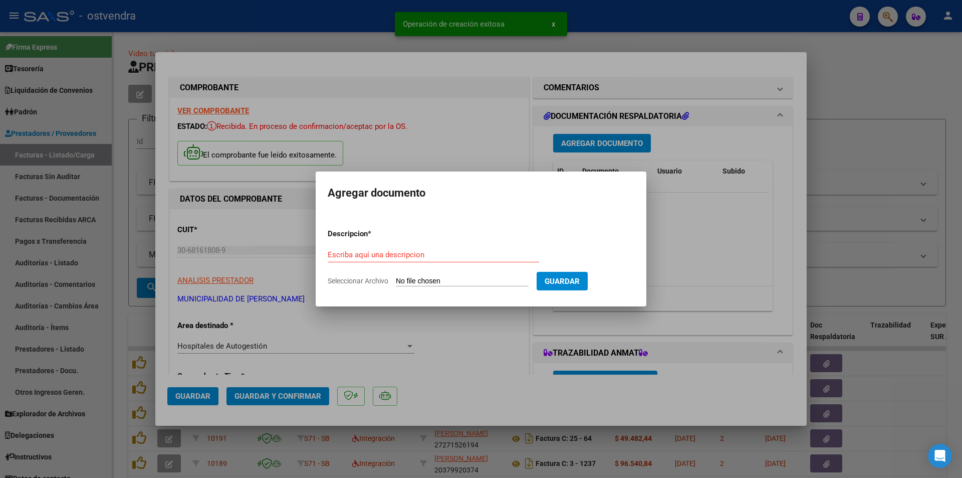
click at [440, 279] on input "Seleccionar Archivo" at bounding box center [462, 282] width 133 height 10
type input "C:\fakepath\doc respaldatoria 5326.pdf"
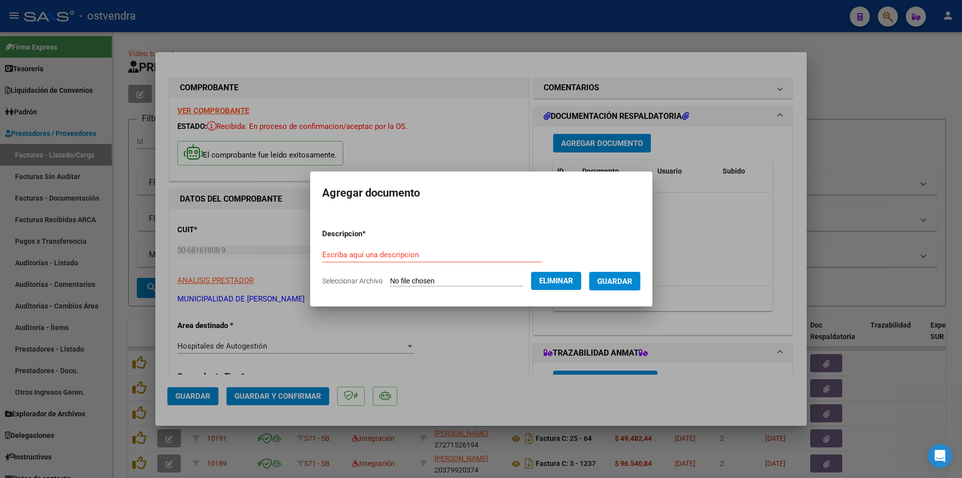
click at [388, 247] on div "Escriba aquí una descripcion" at bounding box center [431, 254] width 219 height 15
type input "doc respaldatoria"
click at [612, 274] on button "Guardar" at bounding box center [614, 281] width 51 height 19
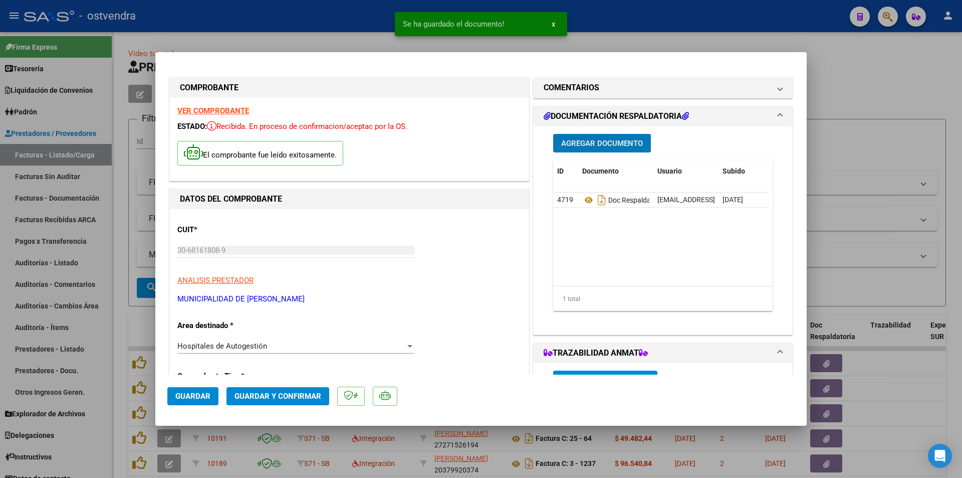
click at [295, 391] on span "Guardar y Confirmar" at bounding box center [278, 395] width 87 height 9
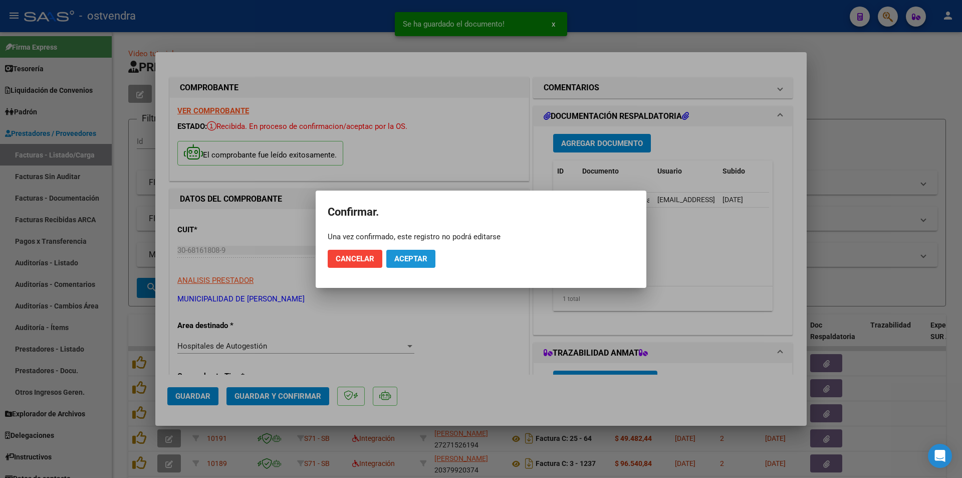
click at [425, 259] on span "Aceptar" at bounding box center [410, 258] width 33 height 9
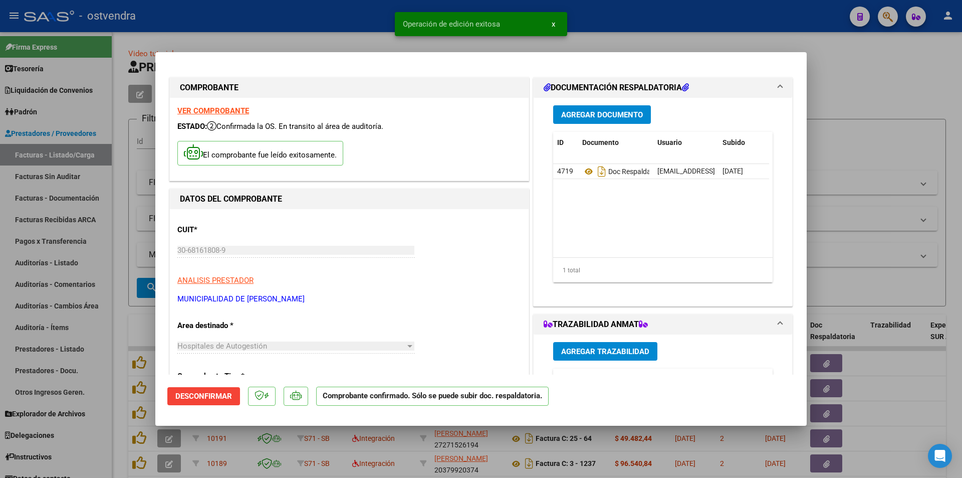
click at [82, 183] on div at bounding box center [481, 239] width 962 height 478
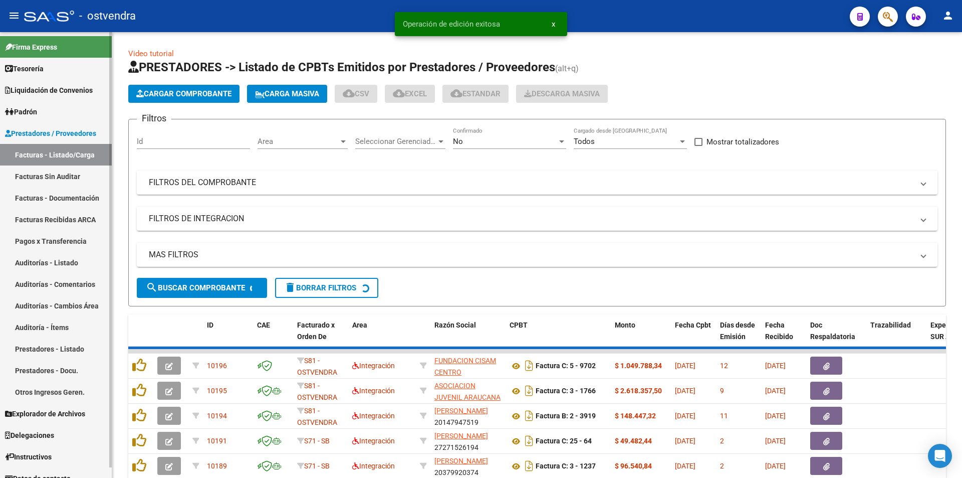
click at [80, 179] on link "Facturas Sin Auditar" at bounding box center [56, 176] width 112 height 22
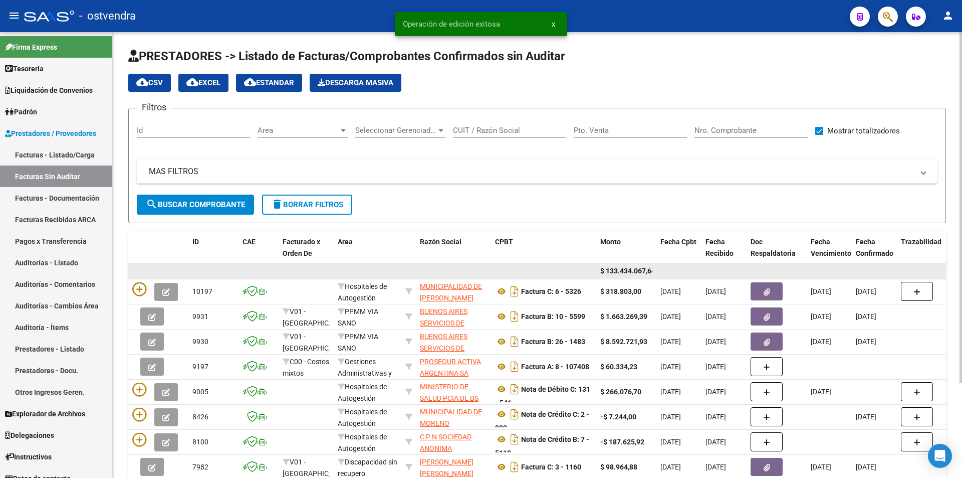
click at [140, 278] on datatable-body-cell at bounding box center [158, 271] width 60 height 16
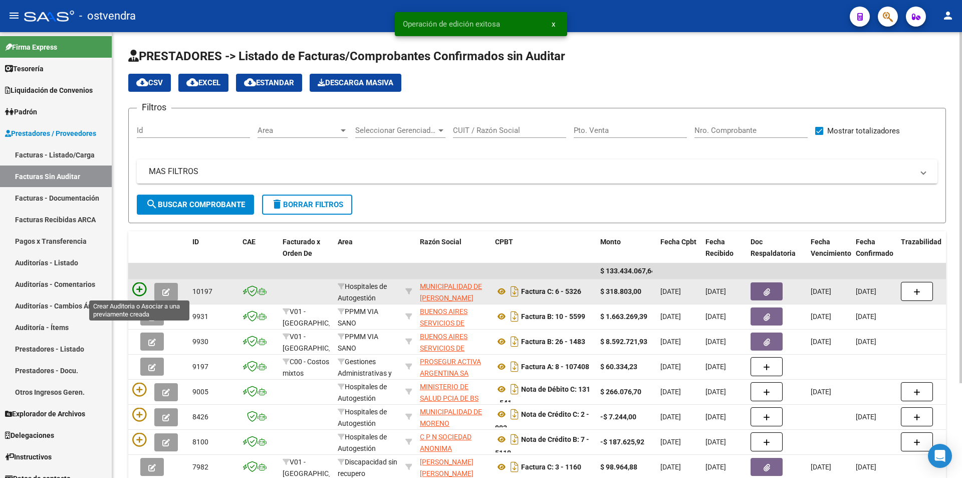
click at [140, 289] on icon at bounding box center [139, 289] width 14 height 14
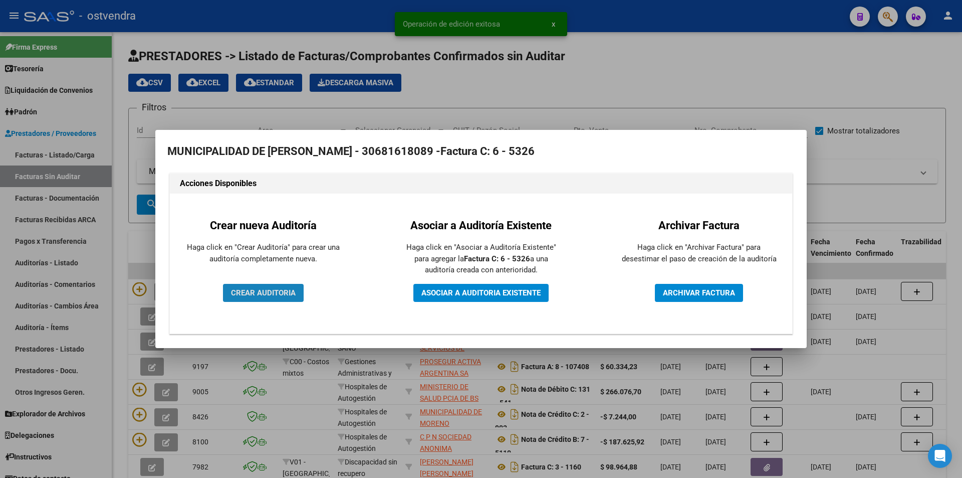
click at [265, 289] on span "CREAR AUDITORIA" at bounding box center [263, 292] width 65 height 9
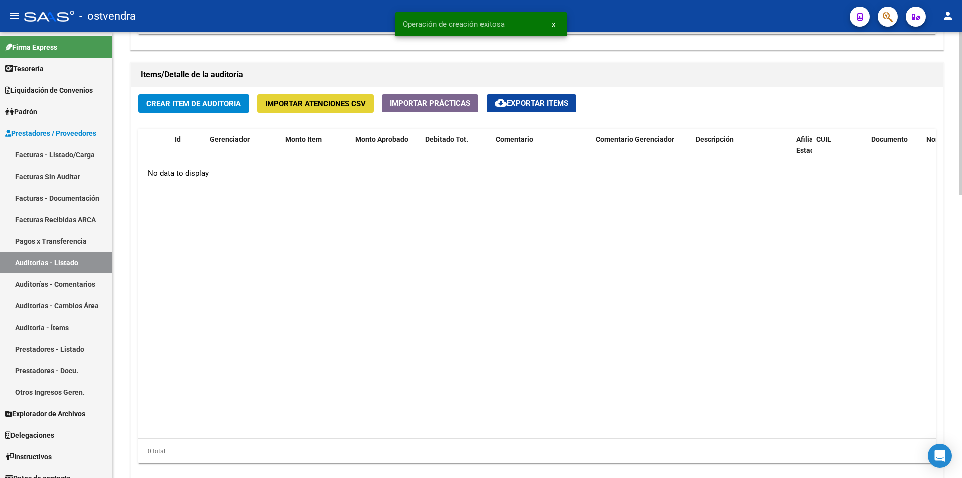
click at [315, 111] on button "Importar Atenciones CSV" at bounding box center [315, 103] width 117 height 19
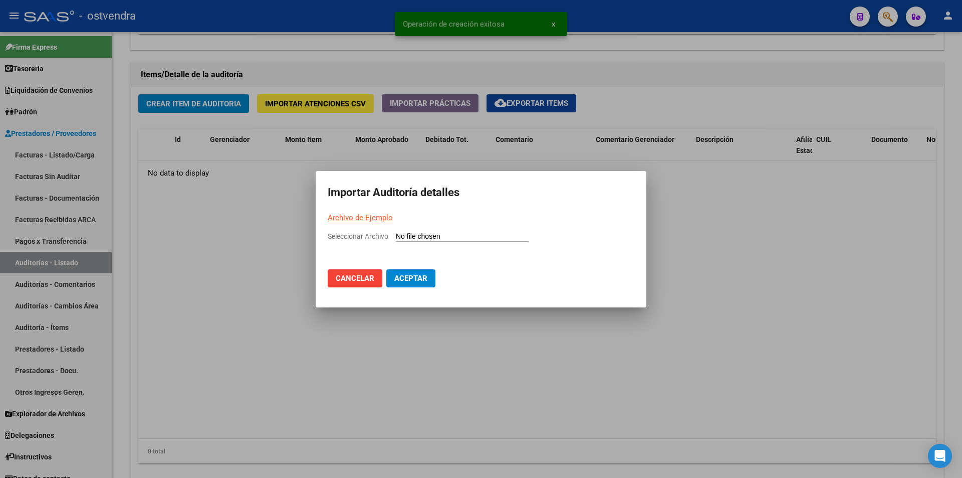
click at [378, 220] on link "Archivo de Ejemplo" at bounding box center [360, 217] width 65 height 9
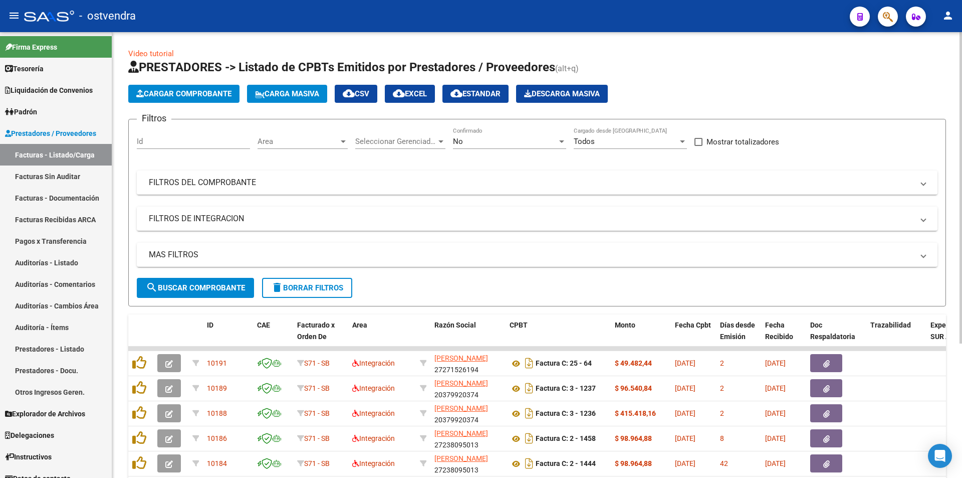
scroll to position [11, 0]
